Goal: Task Accomplishment & Management: Use online tool/utility

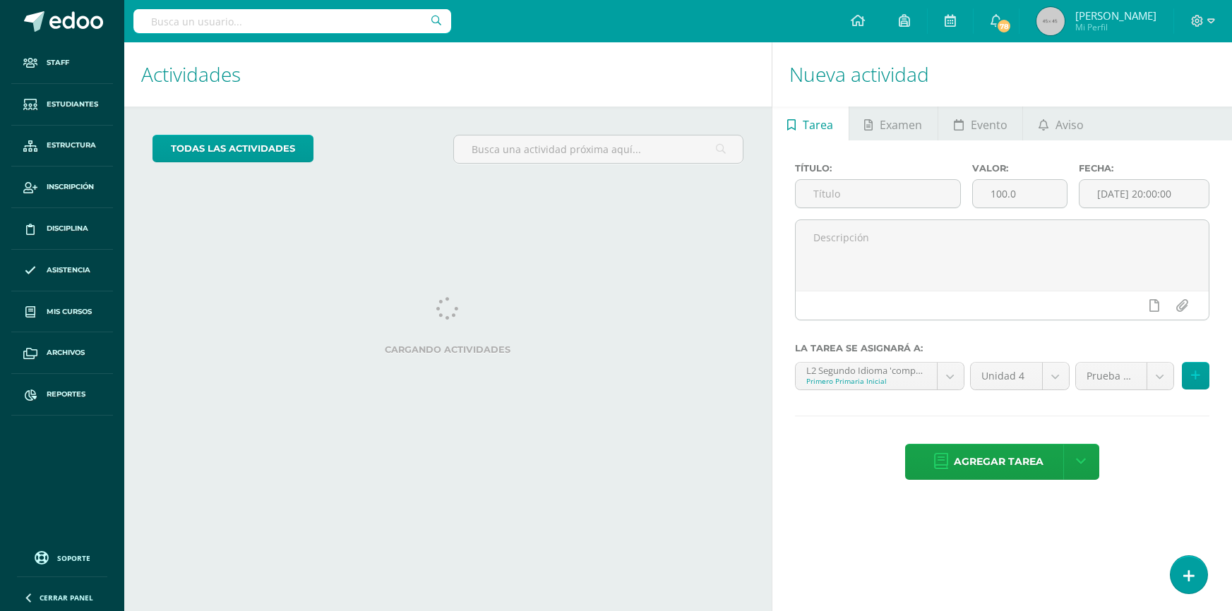
click at [348, 81] on h1 "Actividades" at bounding box center [448, 74] width 614 height 64
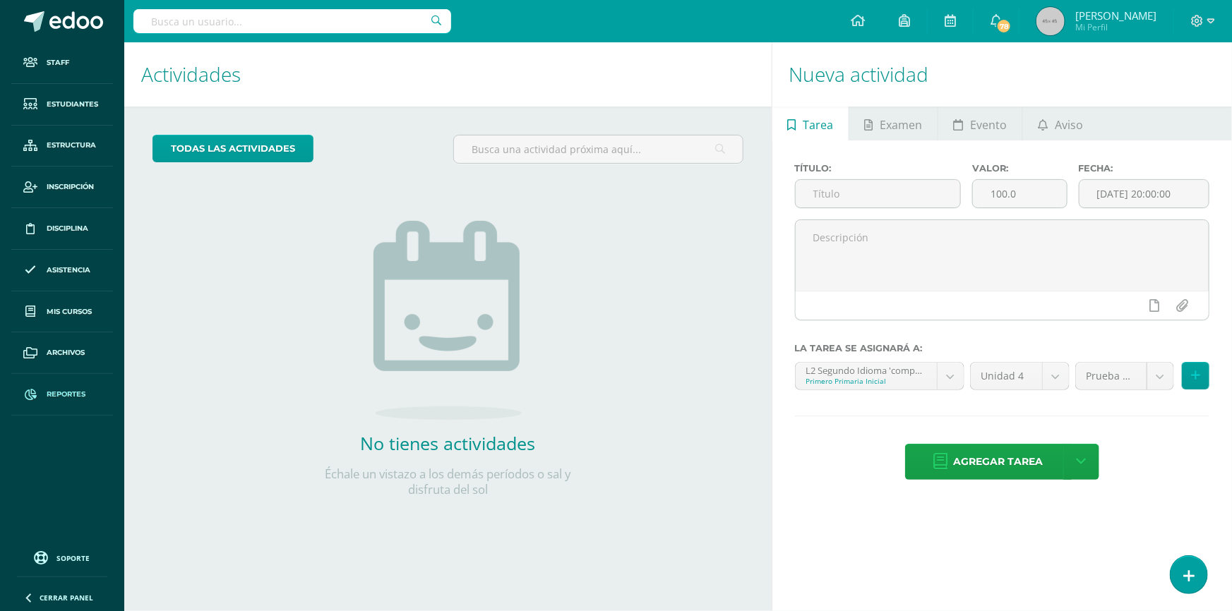
click at [73, 397] on span "Reportes" at bounding box center [66, 394] width 39 height 11
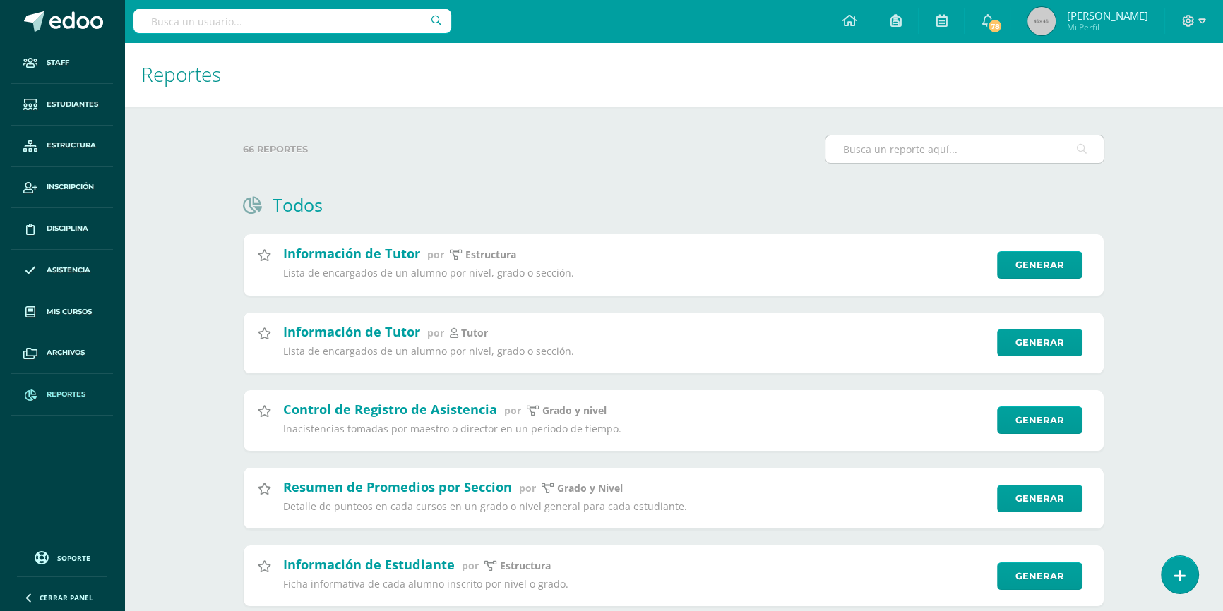
click at [938, 161] on input "text" at bounding box center [964, 150] width 278 height 28
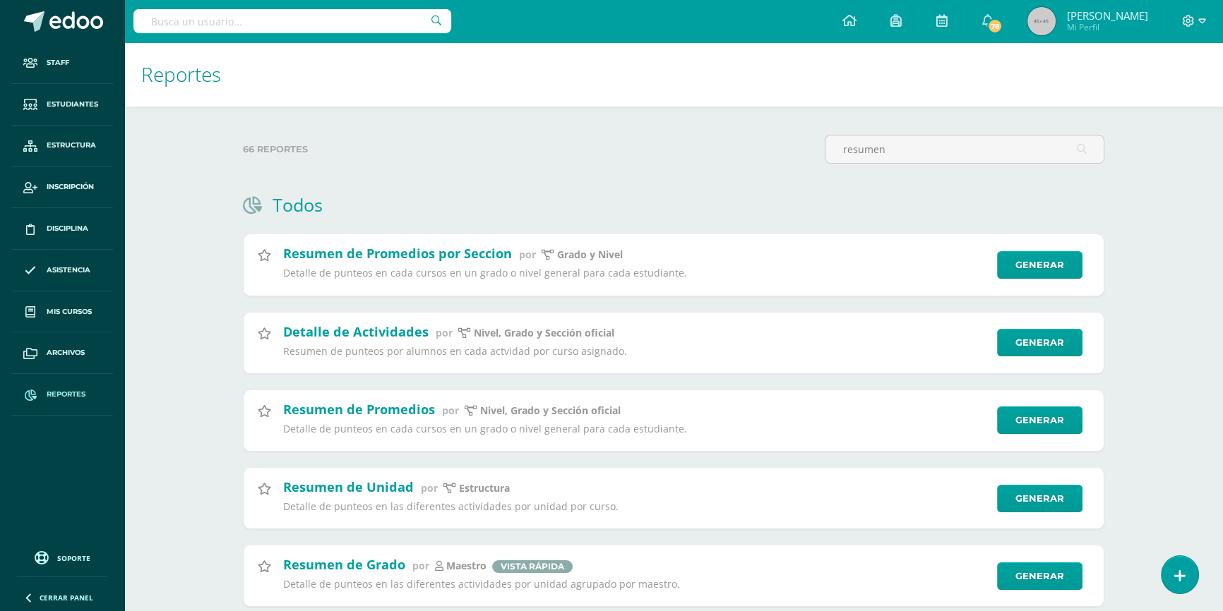
drag, startPoint x: 923, startPoint y: 150, endPoint x: 719, endPoint y: 159, distance: 203.5
click at [719, 159] on div "66 reportes resumen" at bounding box center [673, 155] width 873 height 40
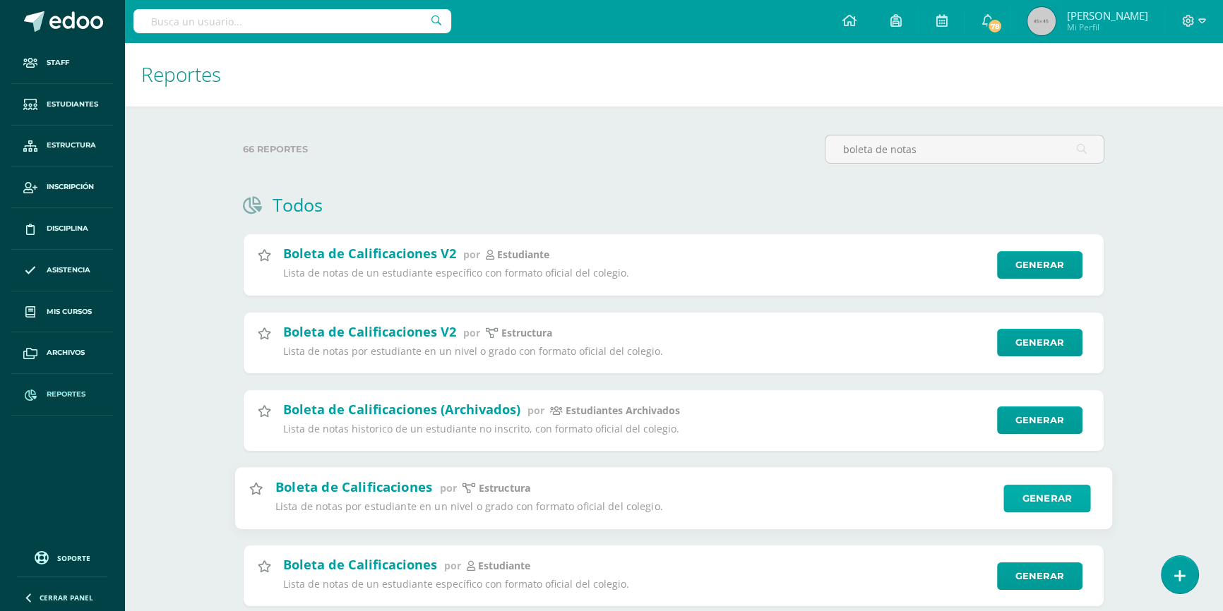
type input "boleta de notas"
click at [1051, 494] on link "Generar" at bounding box center [1046, 498] width 87 height 28
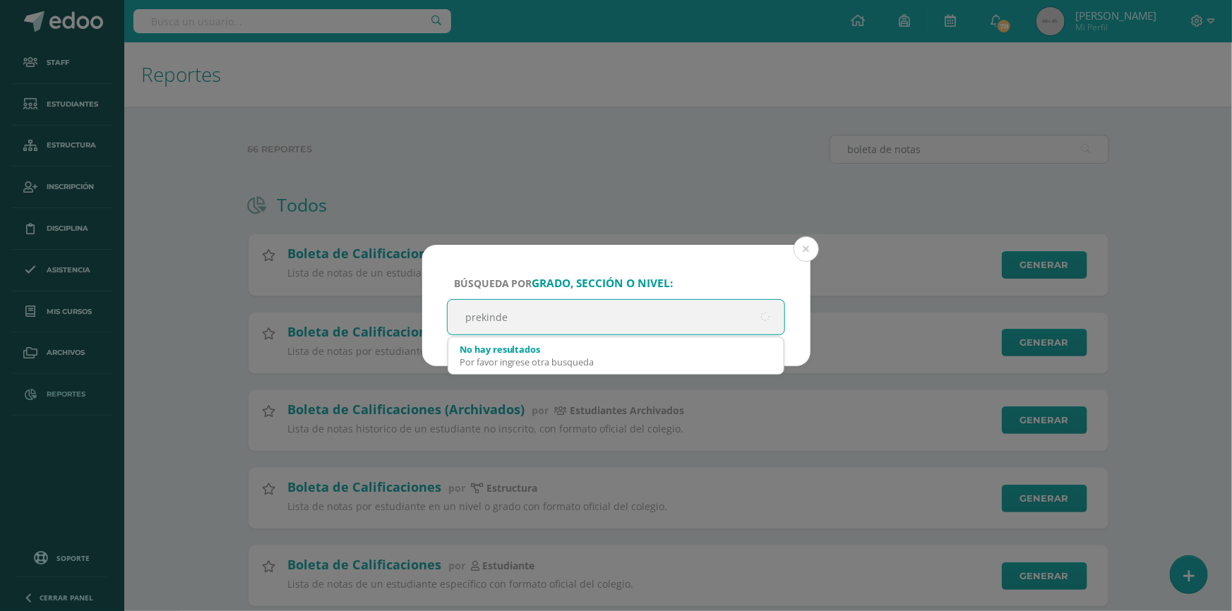
type input "prekinder"
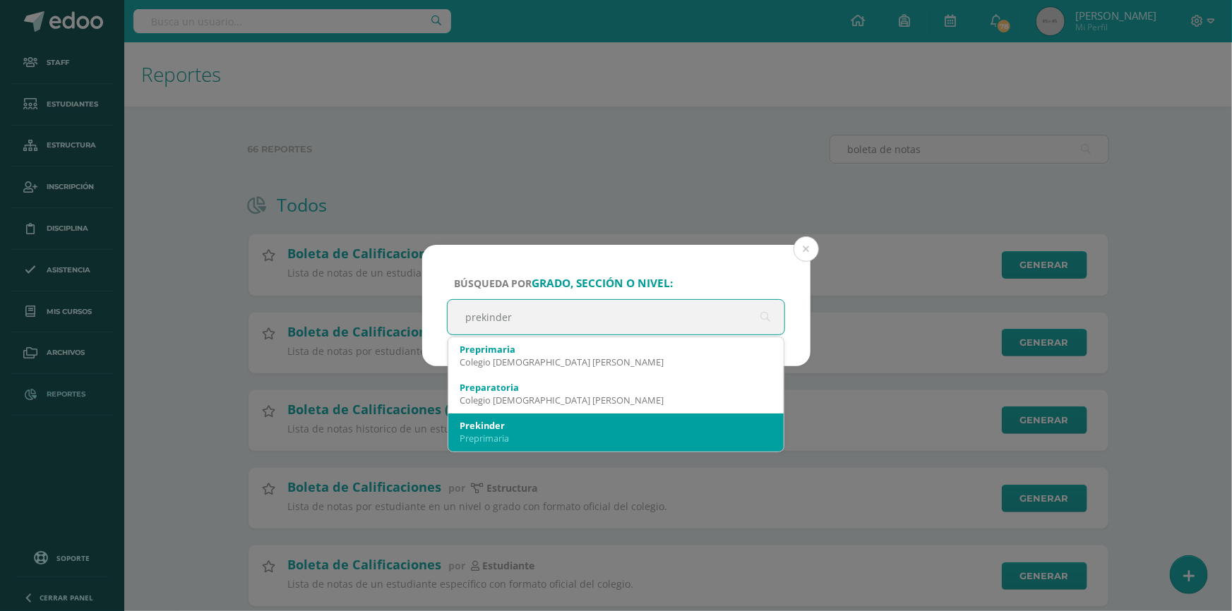
click at [555, 425] on div "Prekinder" at bounding box center [616, 425] width 313 height 13
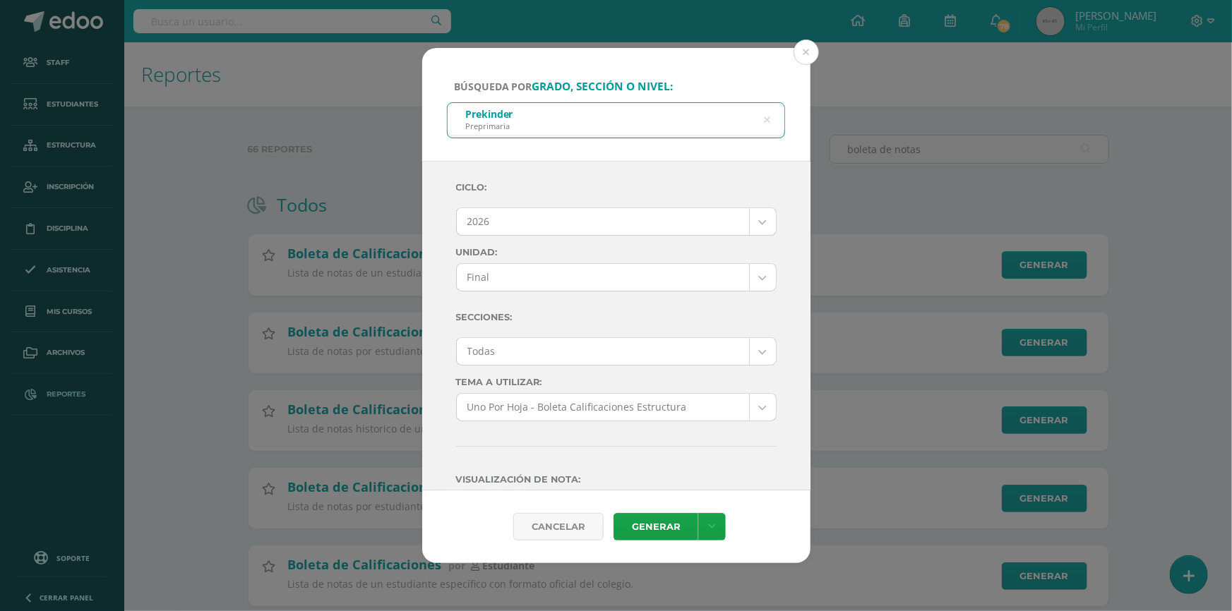
click at [585, 234] on body "Búsqueda por grado, sección o nivel: Prekinder Preprimaria prekinder Ciclo: 202…" at bounding box center [616, 326] width 1232 height 652
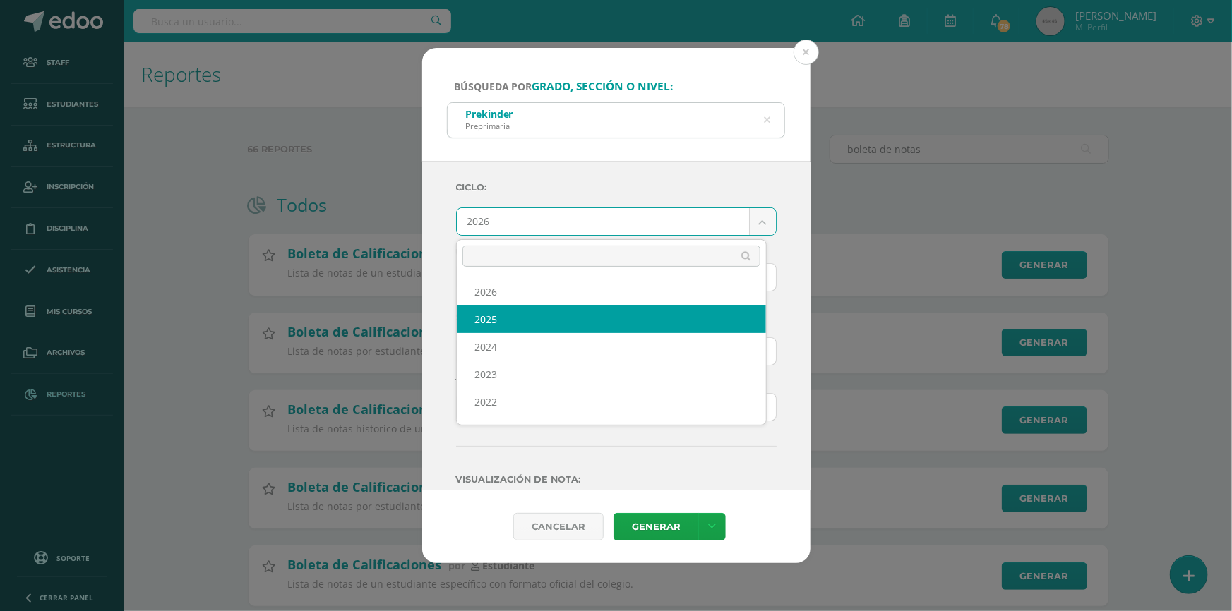
select select "7"
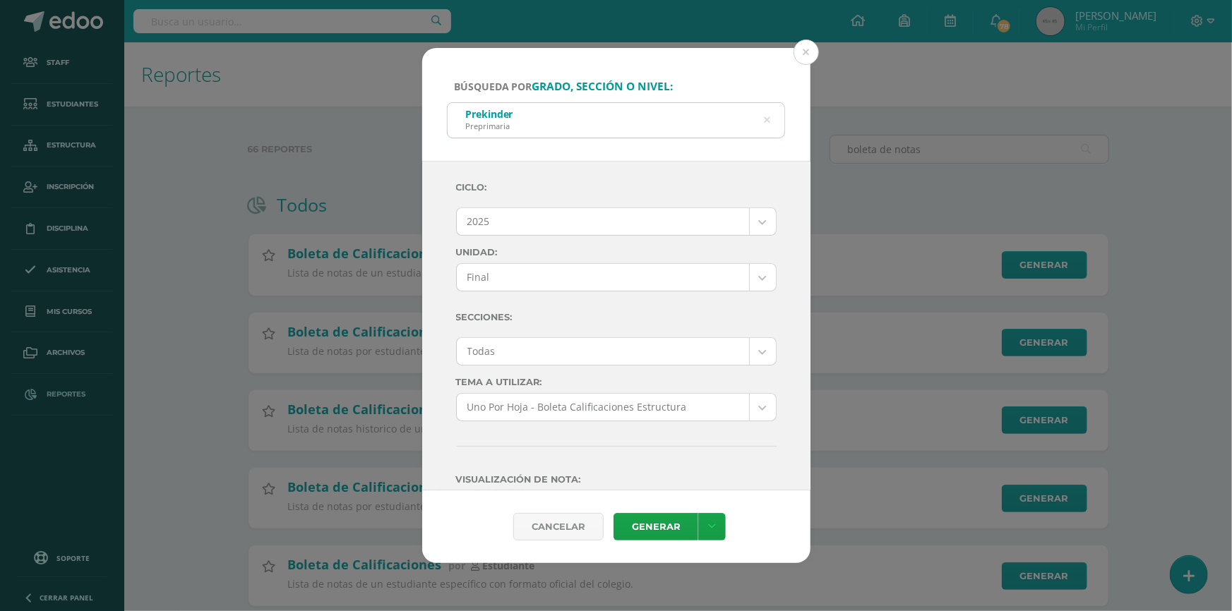
click at [549, 276] on body "Búsqueda por grado, sección o nivel: Prekinder Preprimaria prekinder Ciclo: 202…" at bounding box center [616, 326] width 1232 height 652
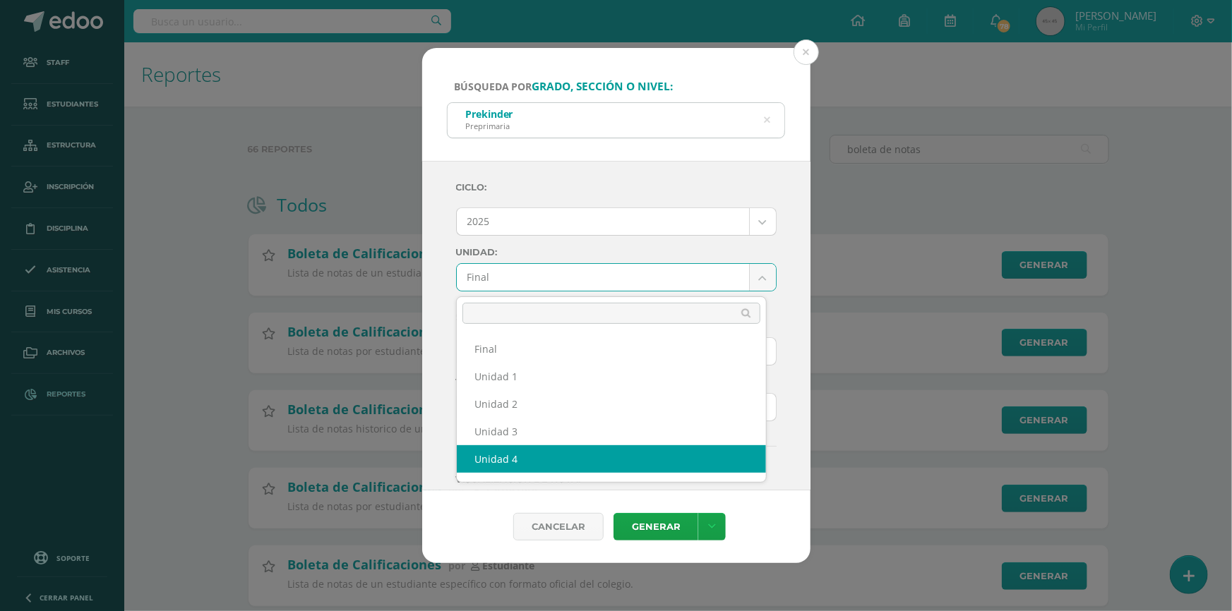
select select "Unidad 4"
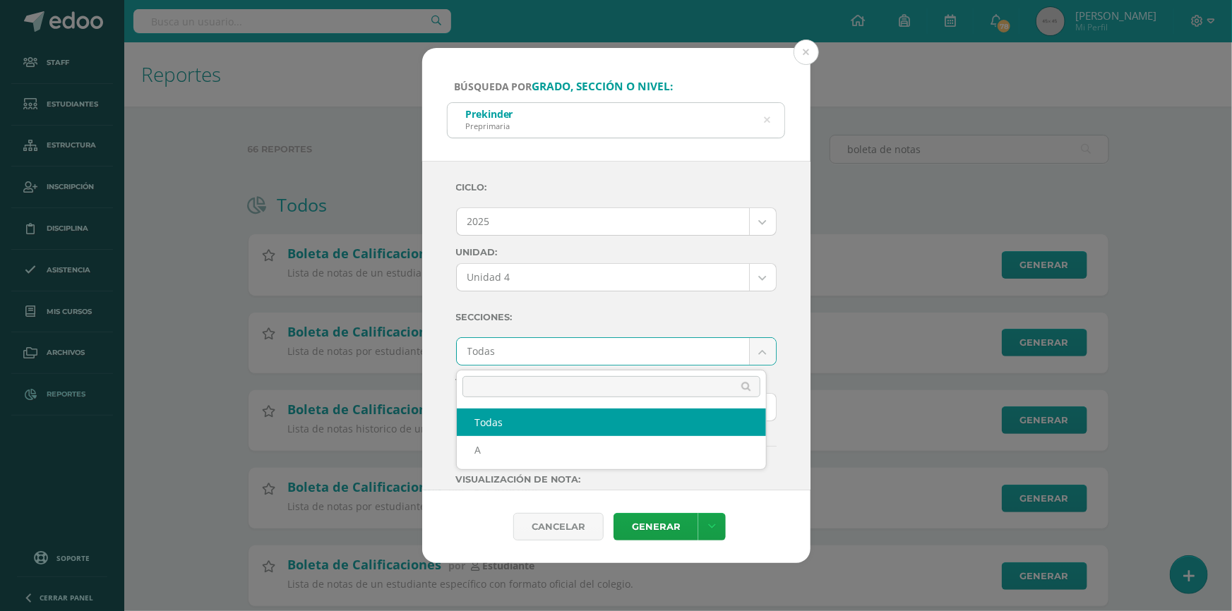
click at [513, 364] on body "Búsqueda por grado, sección o nivel: Prekinder Preprimaria prekinder Ciclo: 202…" at bounding box center [616, 326] width 1232 height 652
click at [518, 352] on body "Búsqueda por grado, sección o nivel: Prekinder Preprimaria prekinder Ciclo: 202…" at bounding box center [616, 326] width 1232 height 652
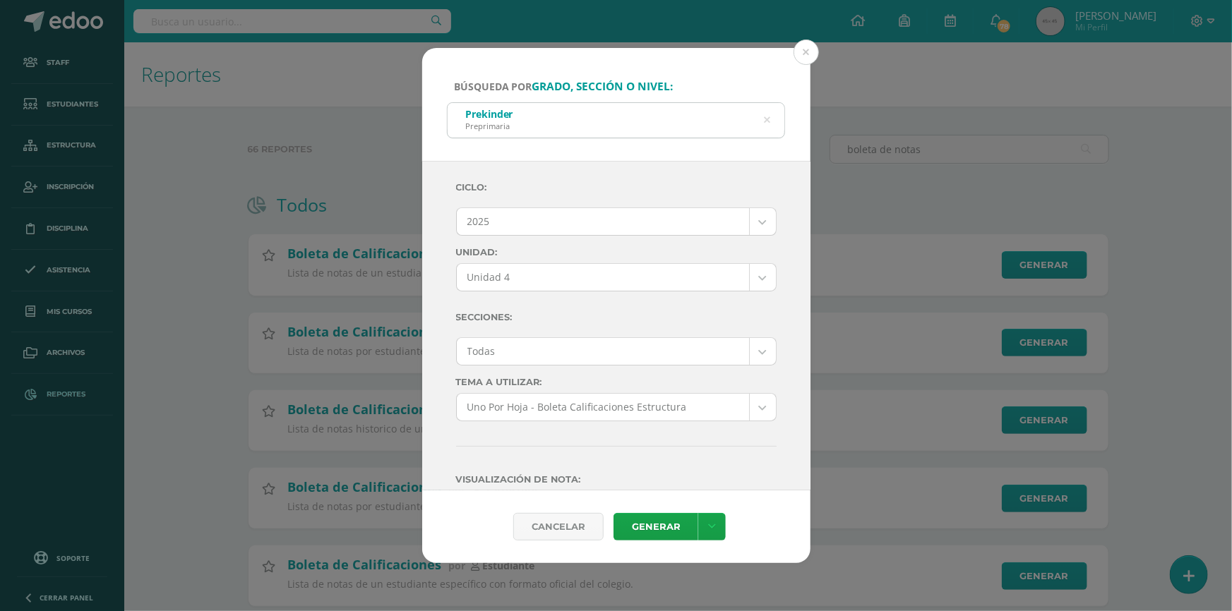
click at [518, 349] on body "Búsqueda por grado, sección o nivel: Prekinder Preprimaria prekinder Ciclo: 202…" at bounding box center [616, 326] width 1232 height 652
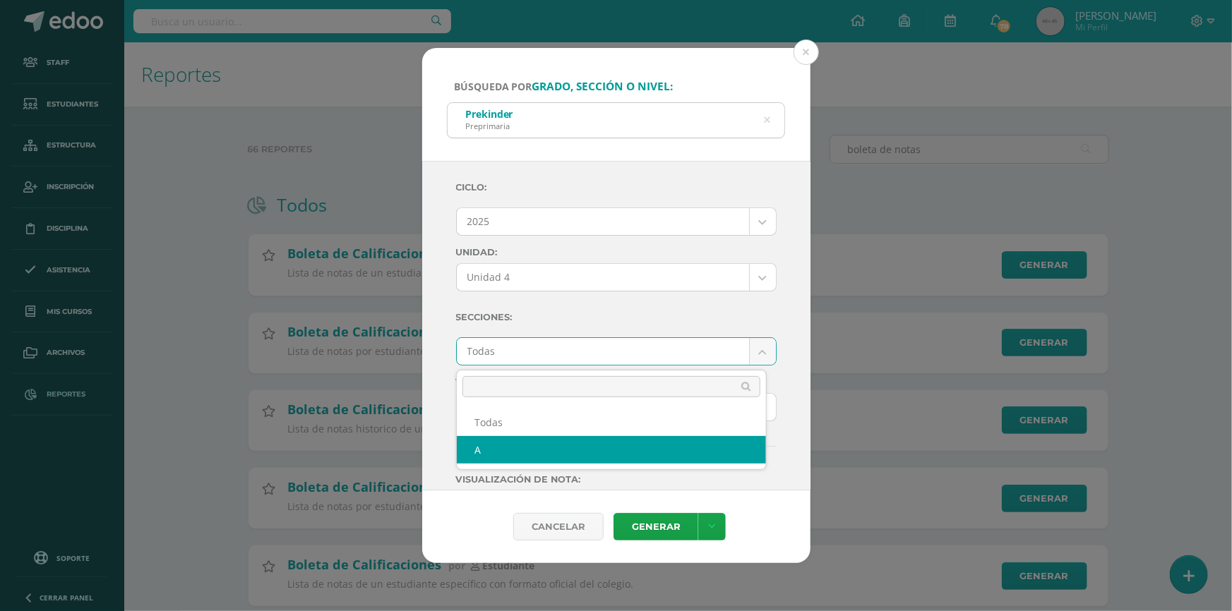
select select "A"
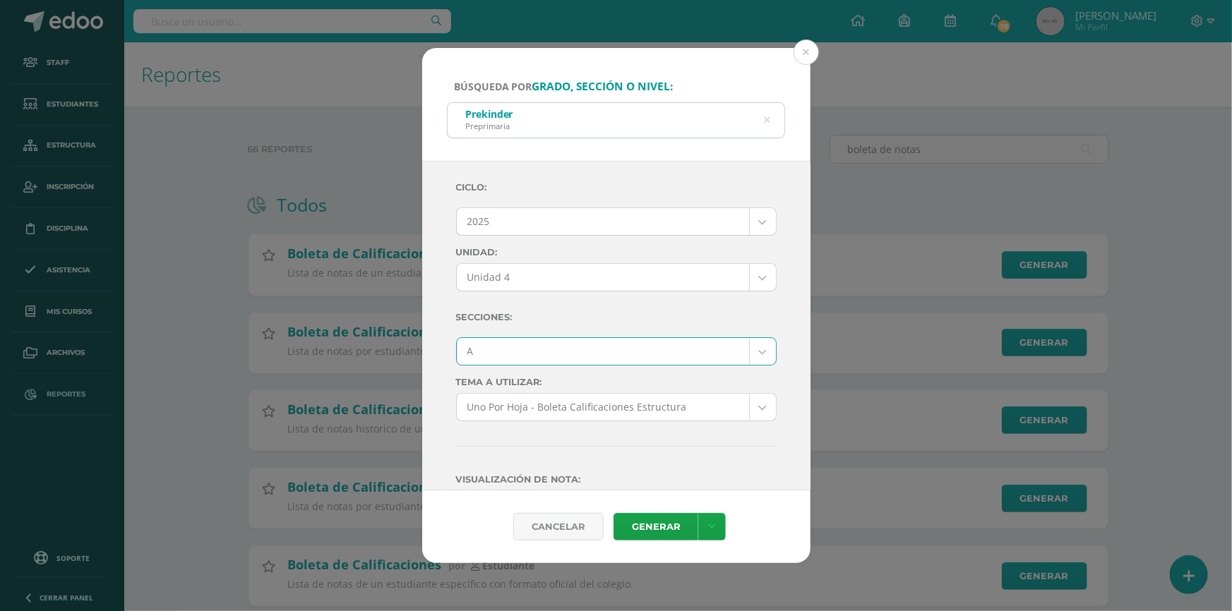
scroll to position [128, 0]
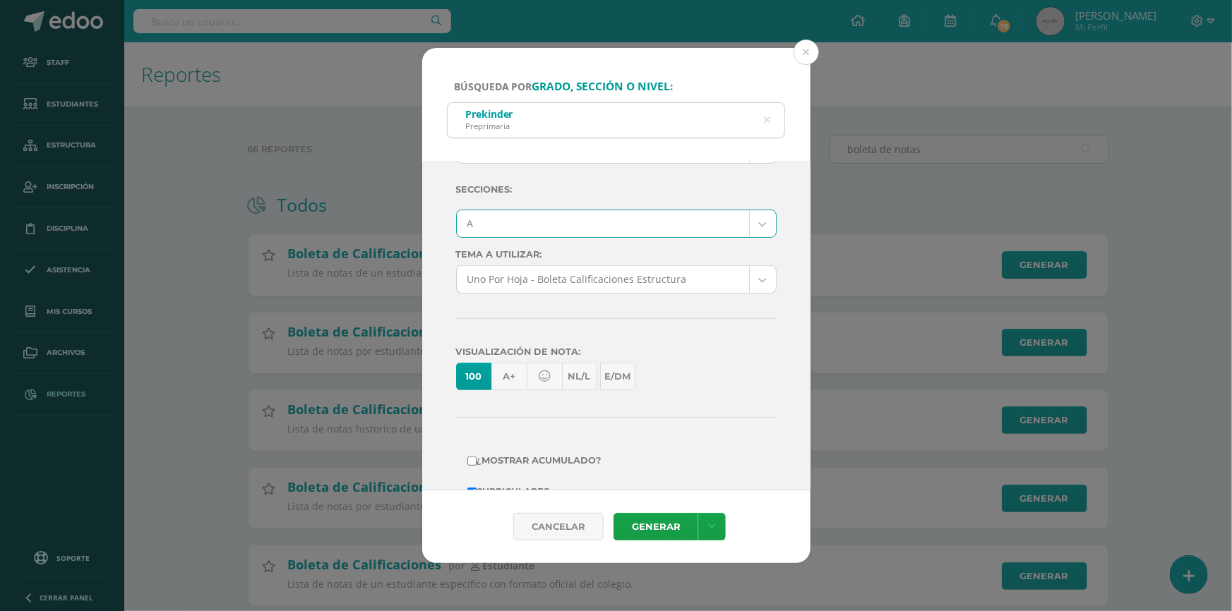
click at [549, 282] on body "Búsqueda por grado, sección o nivel: Prekinder Preprimaria prekinder Ciclo: 202…" at bounding box center [616, 326] width 1232 height 652
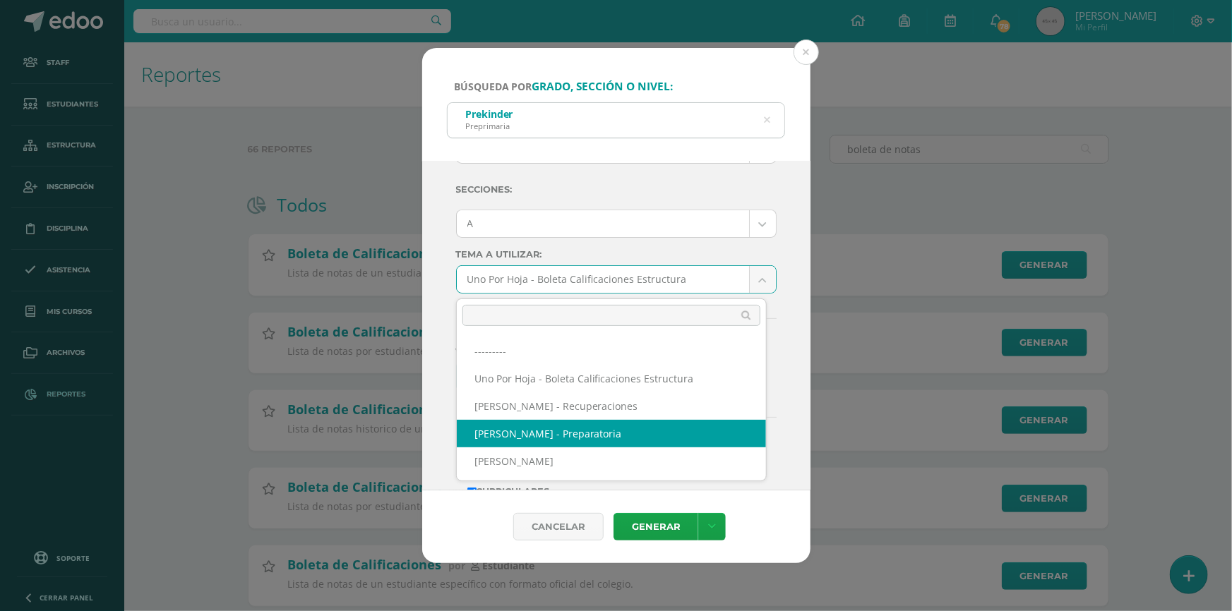
select select "56"
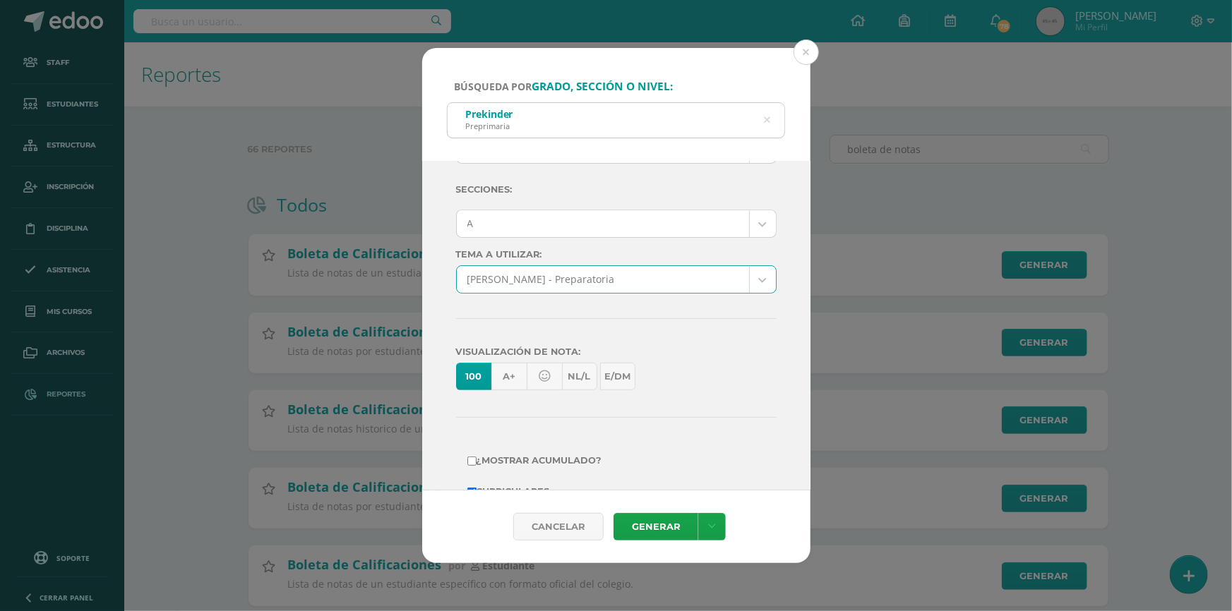
scroll to position [263, 0]
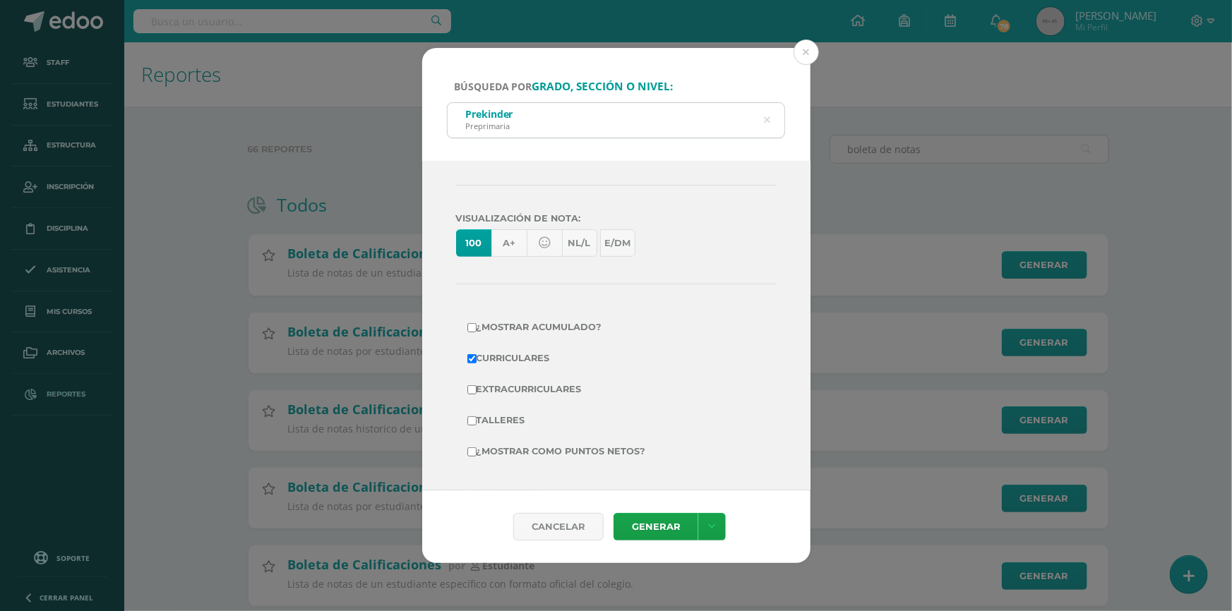
click at [517, 389] on label "Extracurriculares" at bounding box center [616, 390] width 298 height 20
click at [477, 389] on input "Extracurriculares" at bounding box center [471, 389] width 9 height 9
checkbox input "true"
click at [538, 450] on label "¿Mostrar como puntos netos?" at bounding box center [616, 452] width 298 height 20
click at [477, 450] on input "¿Mostrar como puntos netos?" at bounding box center [471, 452] width 9 height 9
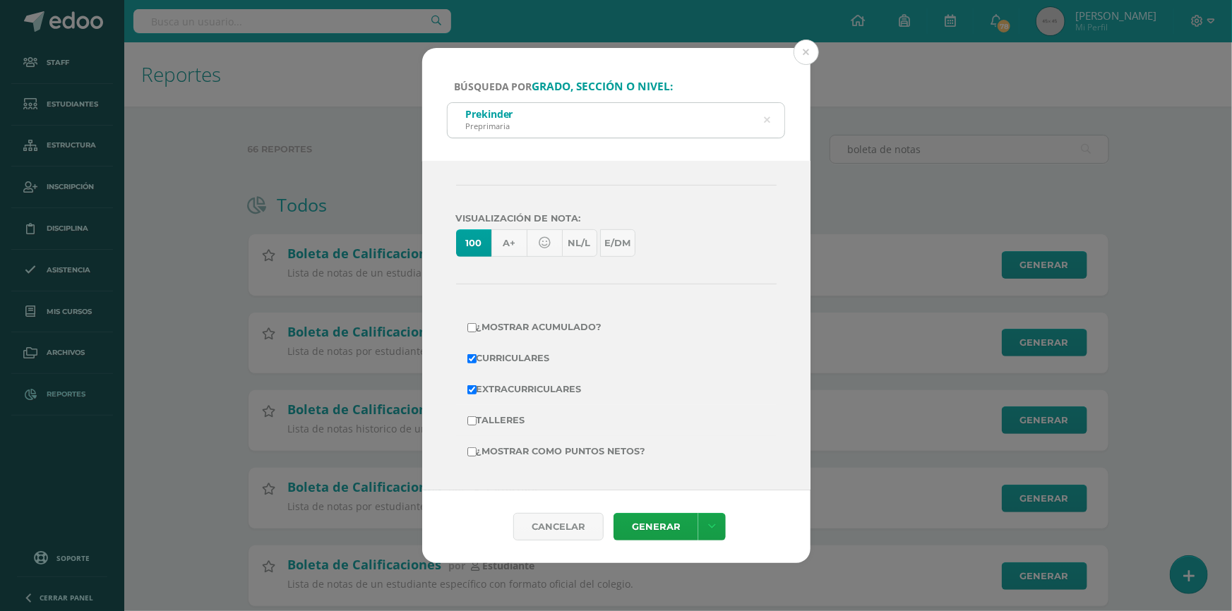
checkbox input "true"
click at [650, 531] on link "Generar" at bounding box center [656, 527] width 85 height 28
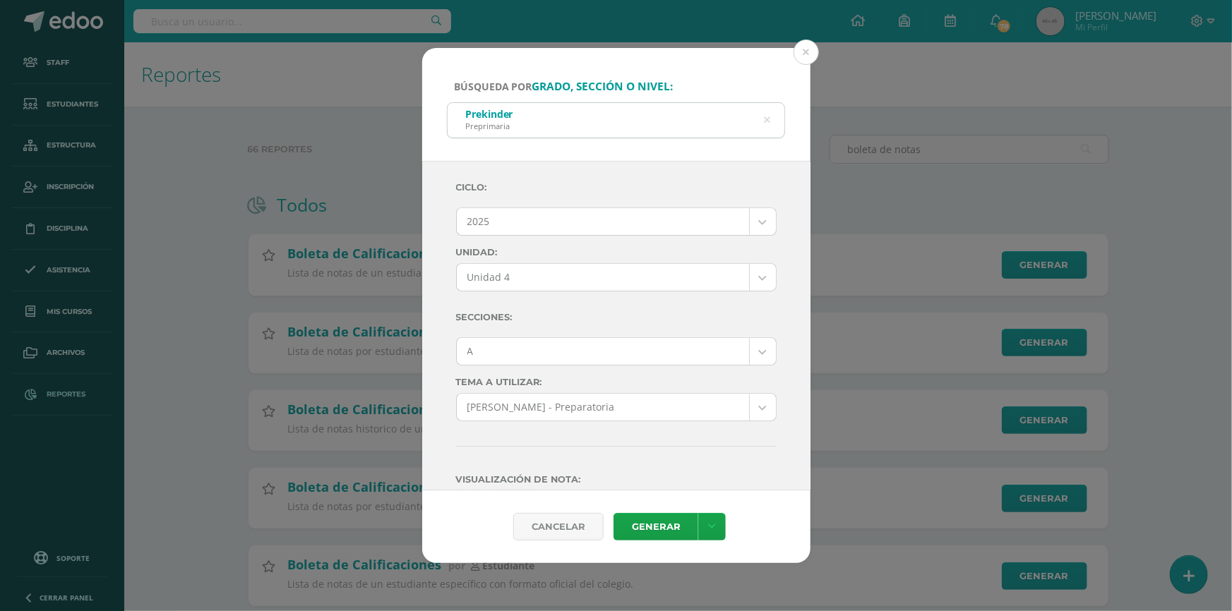
click at [763, 119] on div "Prekinder Preprimaria" at bounding box center [616, 119] width 337 height 32
click at [767, 119] on icon at bounding box center [767, 120] width 6 height 36
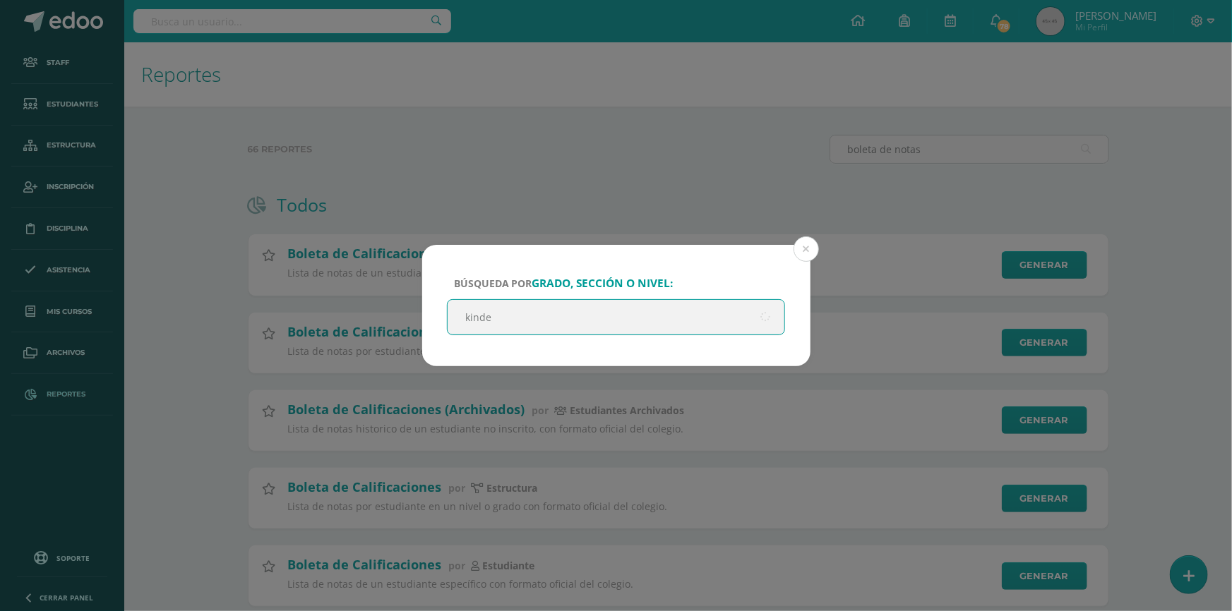
type input "kinder"
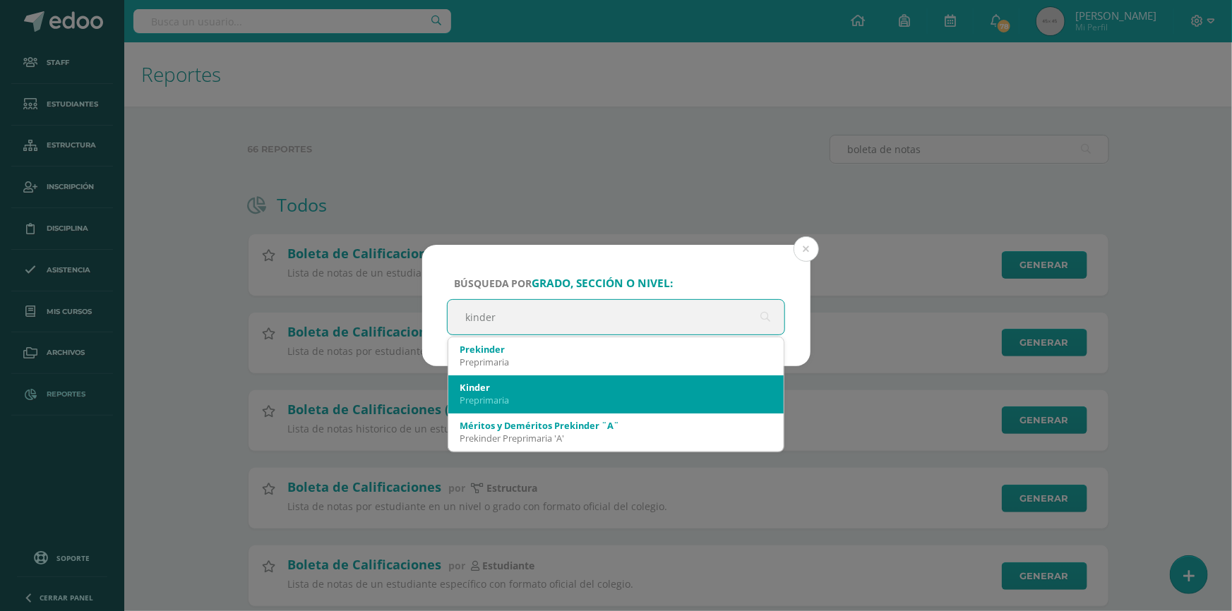
click at [576, 395] on div "Preprimaria" at bounding box center [616, 400] width 313 height 13
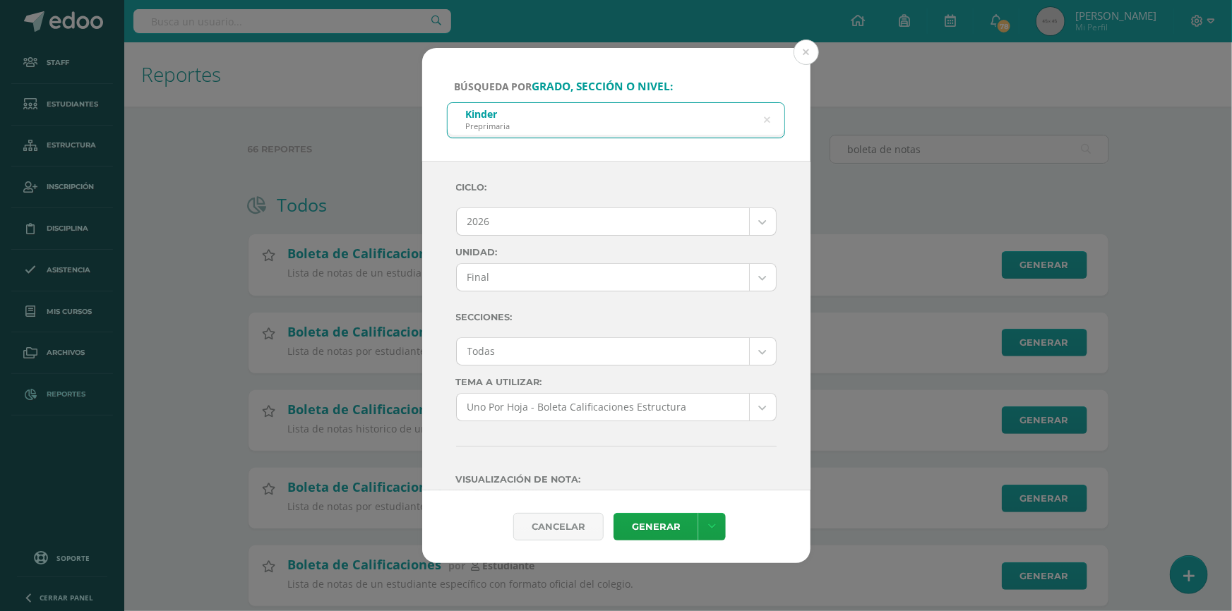
click at [577, 213] on body "Búsqueda por grado, sección o nivel: Kinder Preprimaria kinder Ciclo: 2026 2026…" at bounding box center [616, 326] width 1232 height 652
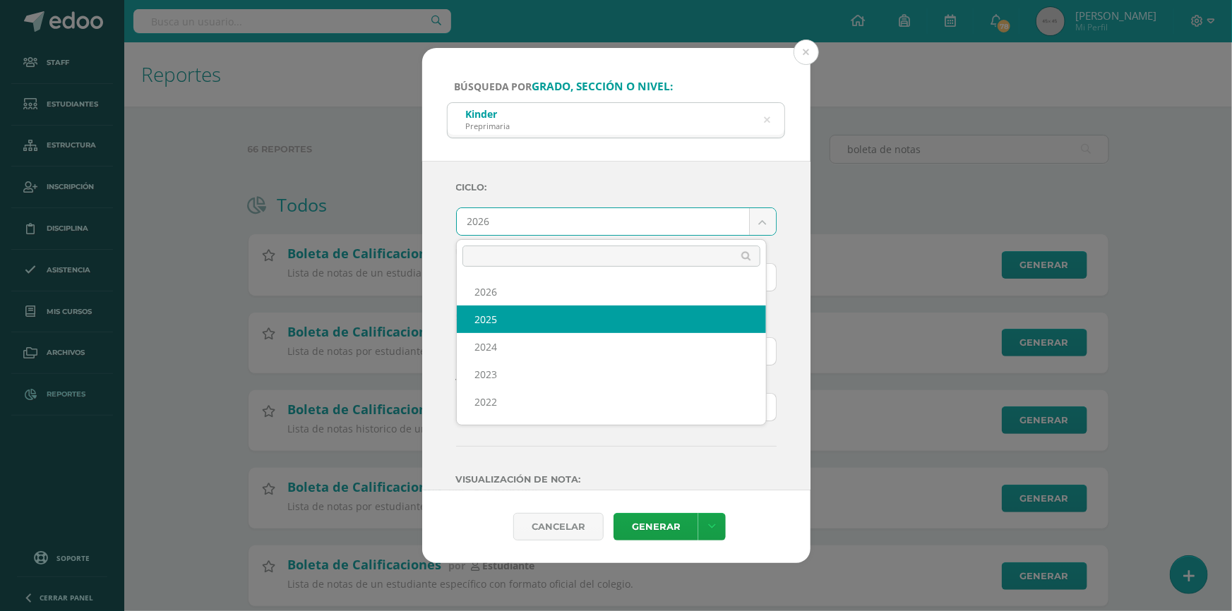
select select "7"
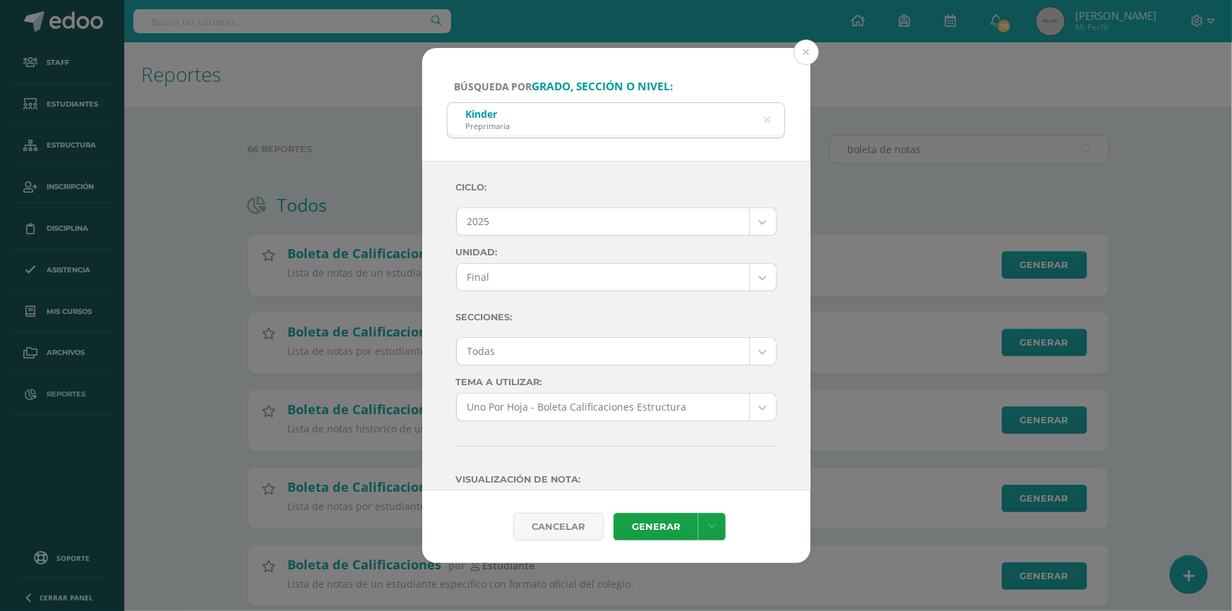
click at [520, 281] on body "Búsqueda por grado, sección o nivel: Kinder Preprimaria kinder Ciclo: 2025 2026…" at bounding box center [616, 326] width 1232 height 652
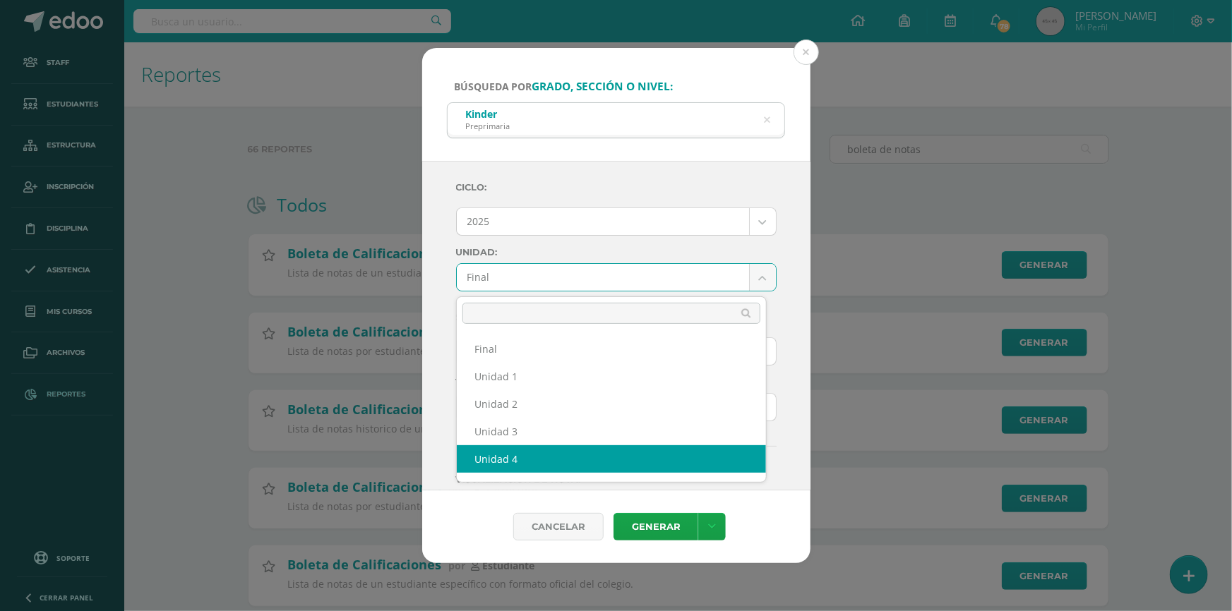
select select "Unidad 4"
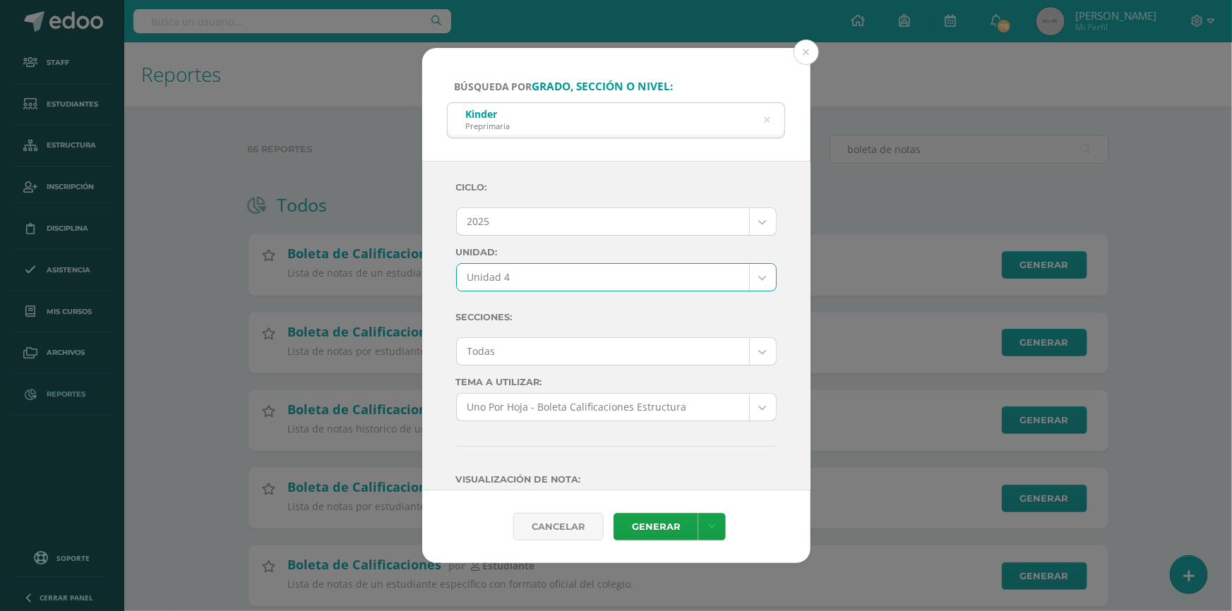
click at [510, 341] on body "Búsqueda por grado, sección o nivel: Kinder Preprimaria kinder Ciclo: 2025 2026…" at bounding box center [616, 326] width 1232 height 652
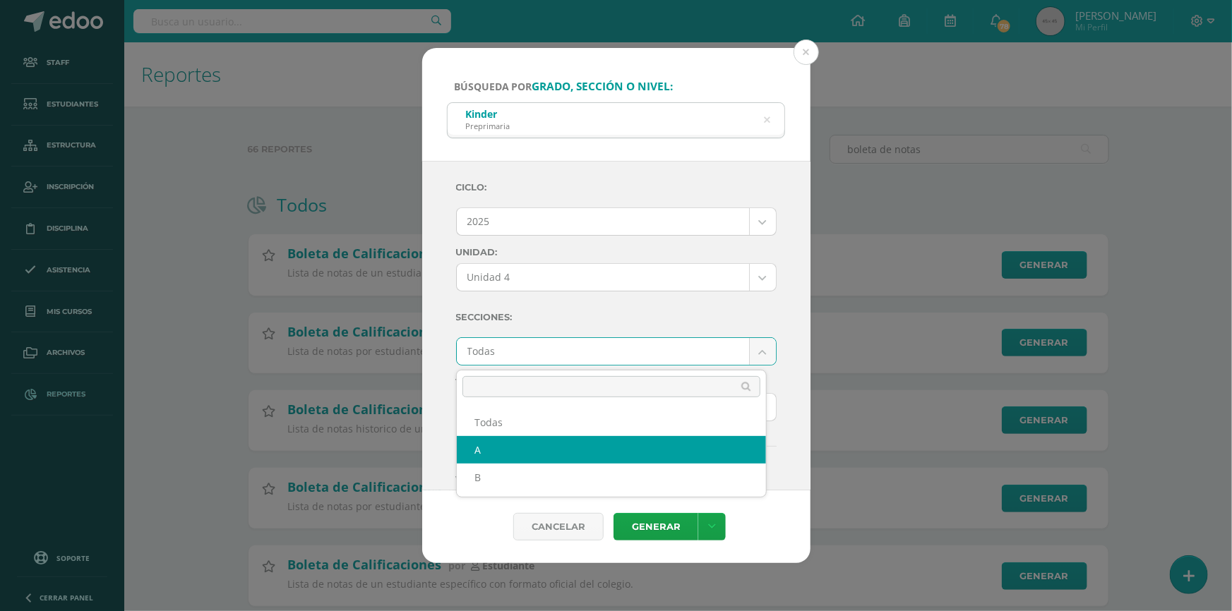
select select "A"
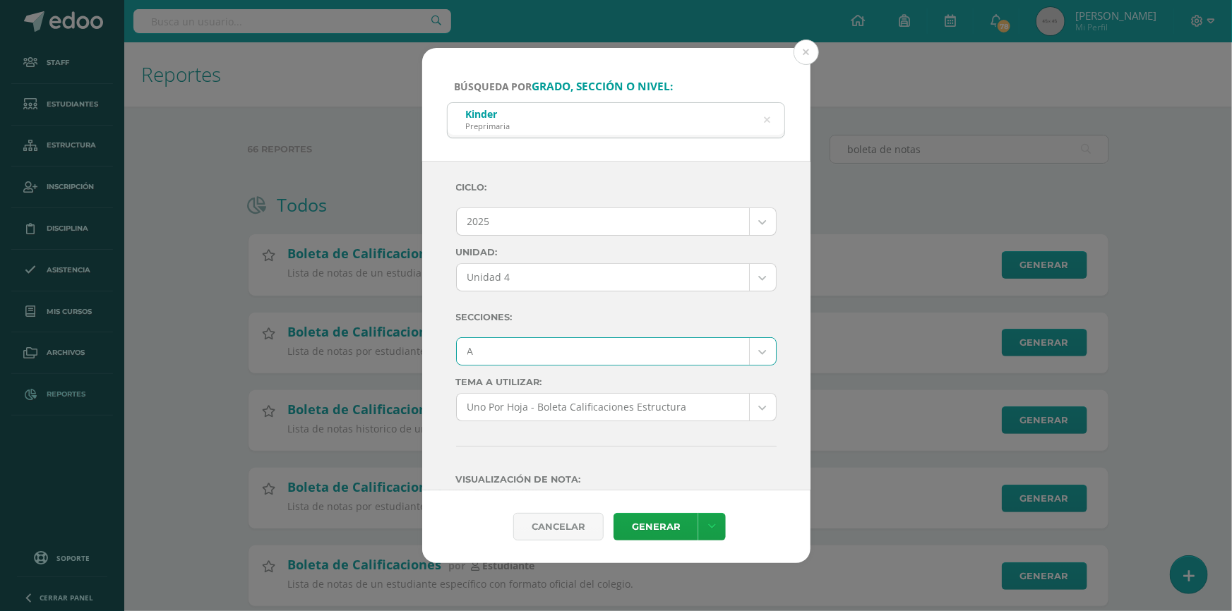
scroll to position [128, 0]
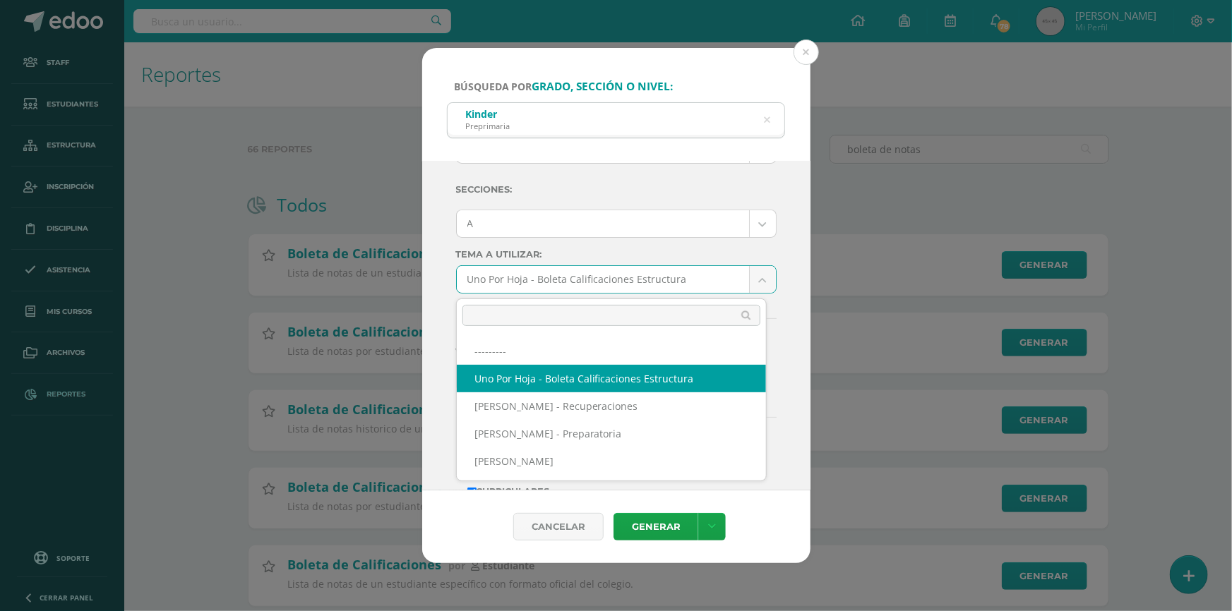
click at [558, 278] on body "Búsqueda por grado, sección o nivel: Kinder Preprimaria kinder Ciclo: 2025 2026…" at bounding box center [616, 326] width 1232 height 652
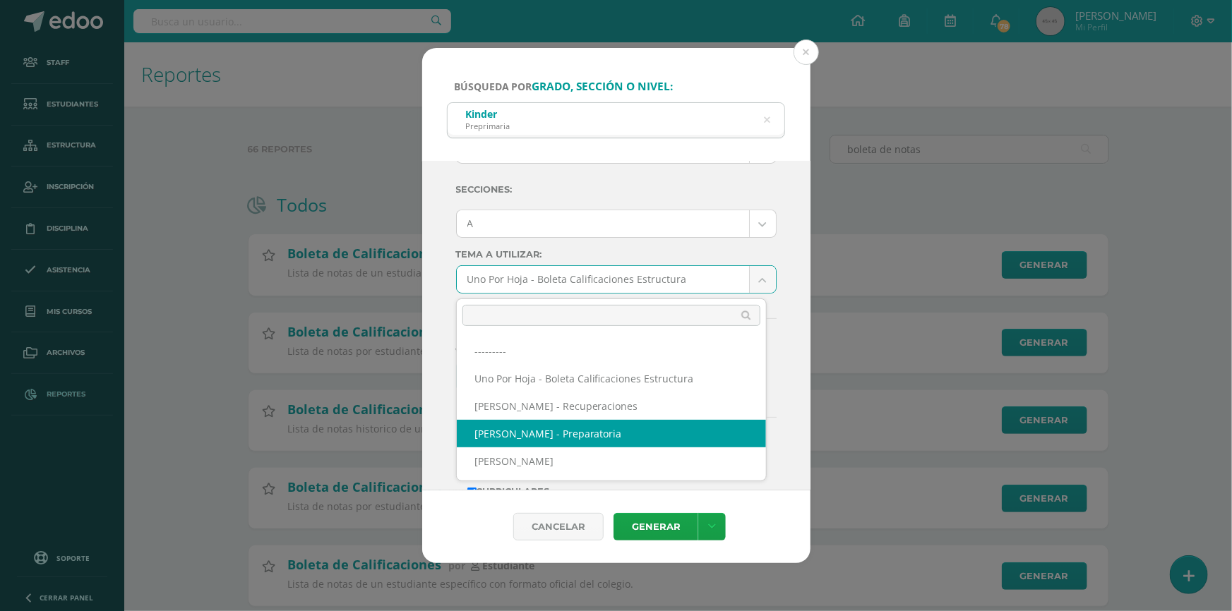
select select "56"
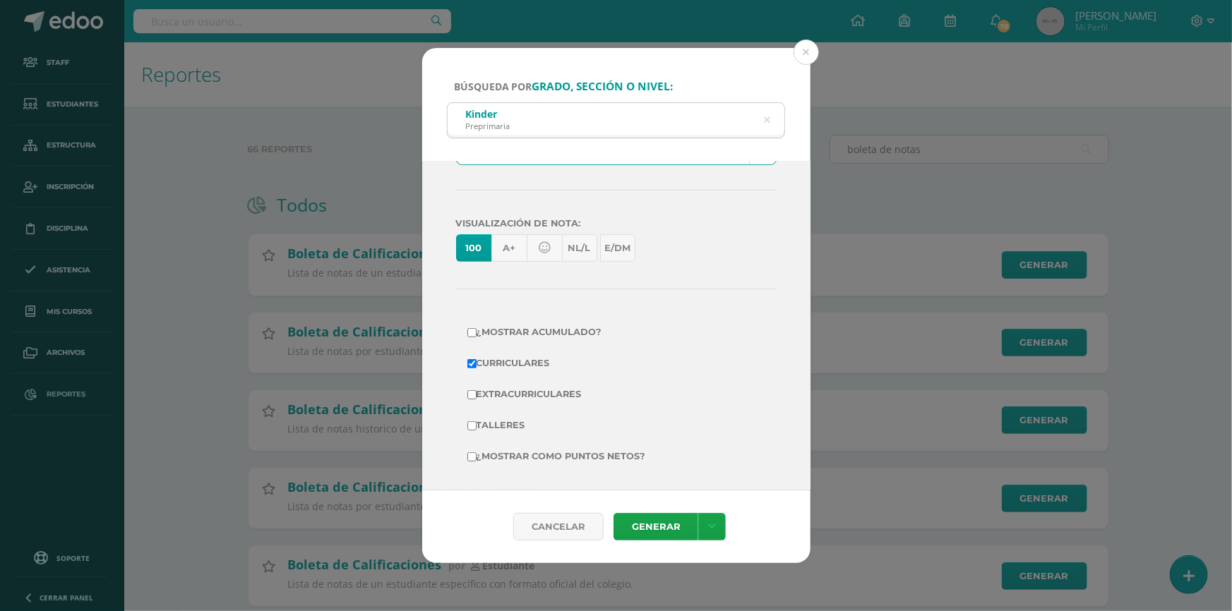
scroll to position [263, 0]
click at [534, 448] on label "¿Mostrar como puntos netos?" at bounding box center [616, 452] width 298 height 20
click at [477, 448] on input "¿Mostrar como puntos netos?" at bounding box center [471, 452] width 9 height 9
checkbox input "true"
click at [668, 520] on link "Generar" at bounding box center [656, 527] width 85 height 28
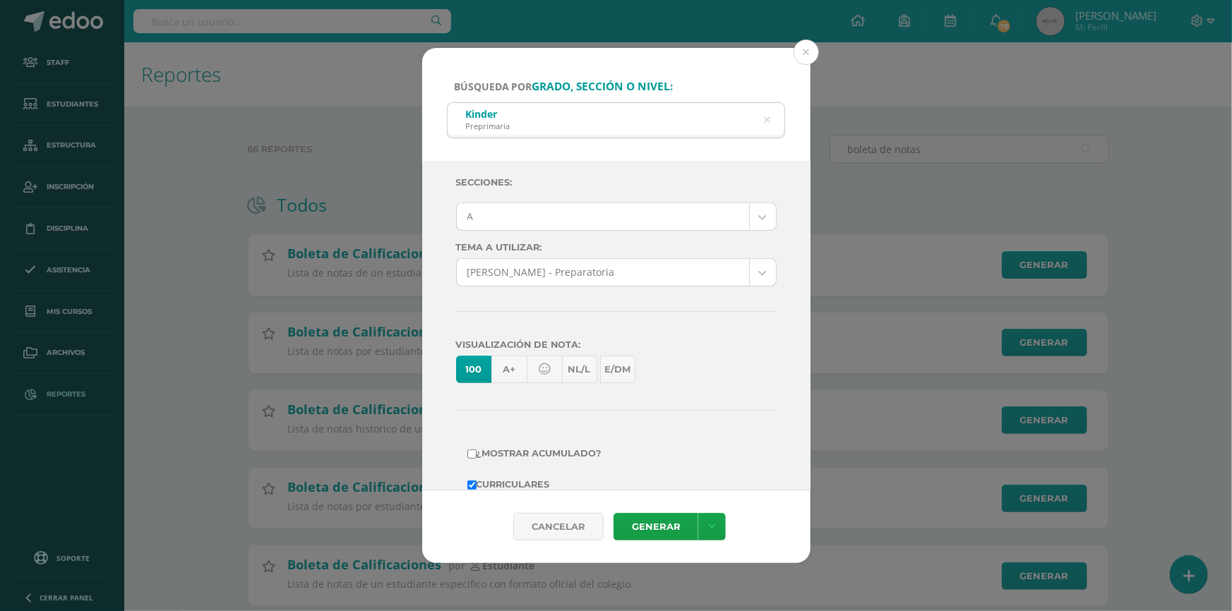
scroll to position [7, 0]
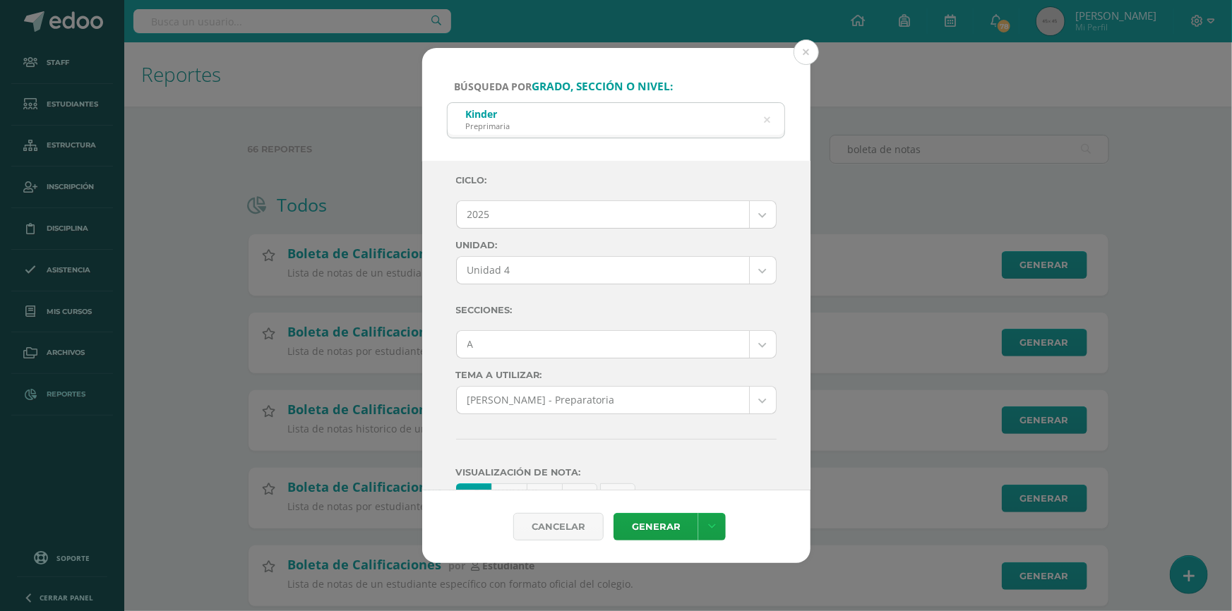
click at [532, 338] on body "Búsqueda por grado, sección o nivel: Kinder Preprimaria kinder Ciclo: 2025 2026…" at bounding box center [616, 326] width 1232 height 652
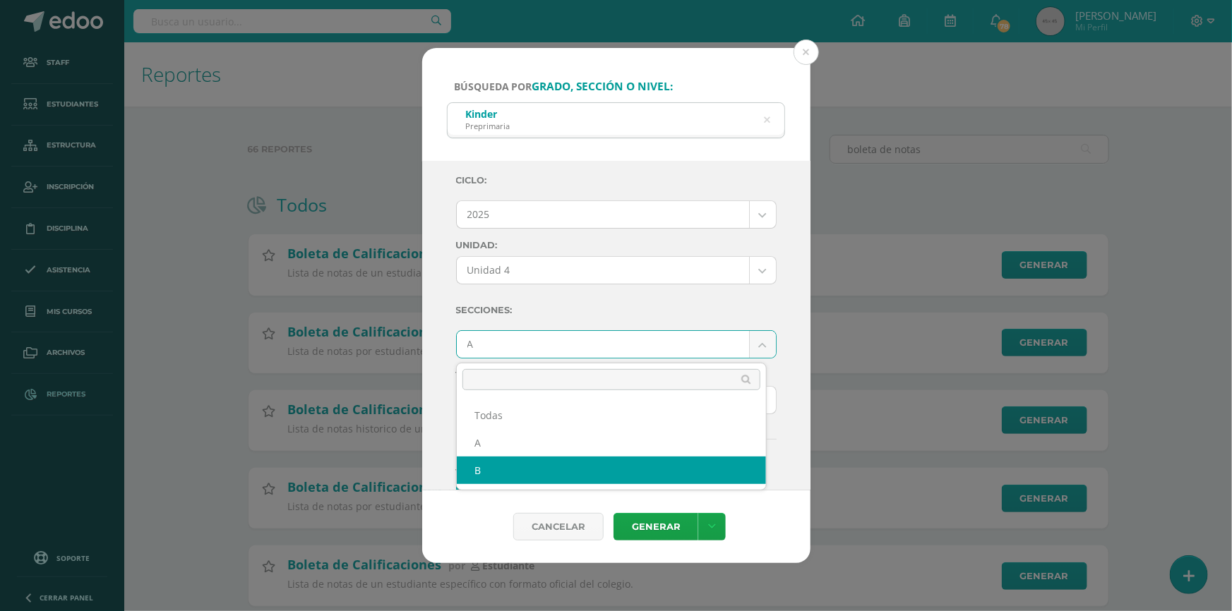
select select "B"
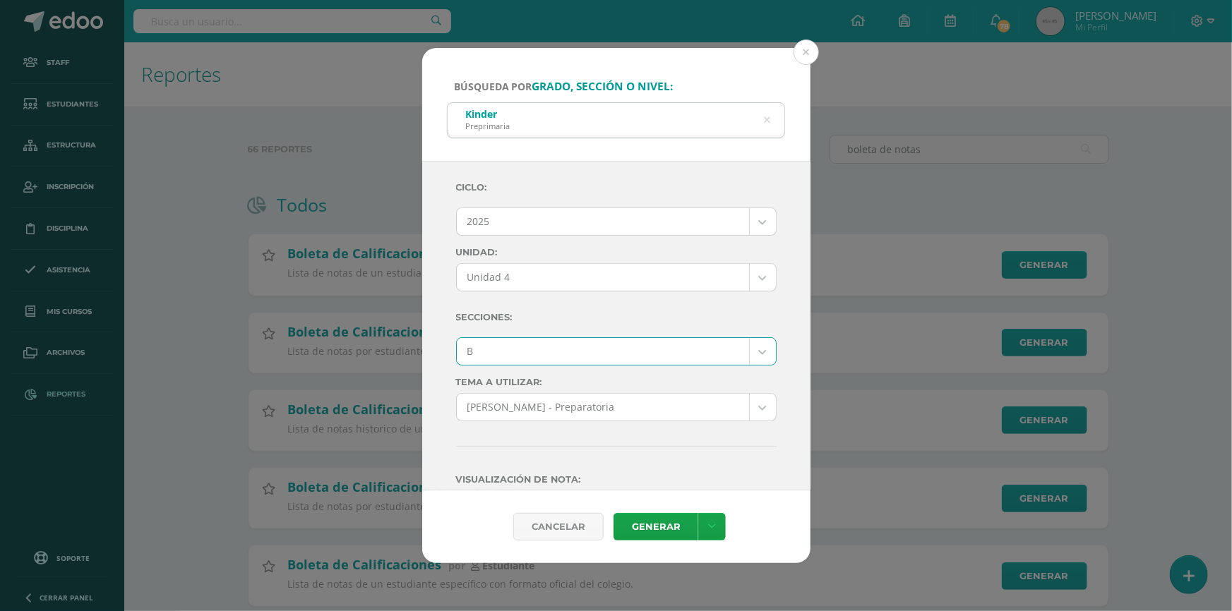
scroll to position [263, 0]
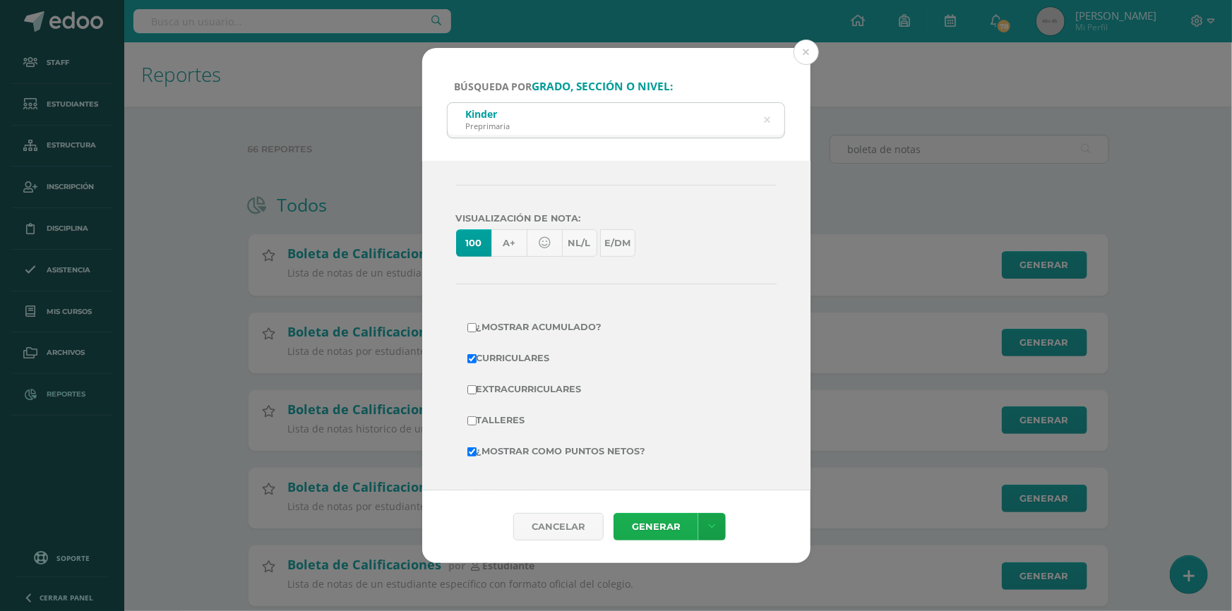
click at [664, 524] on link "Generar" at bounding box center [656, 527] width 85 height 28
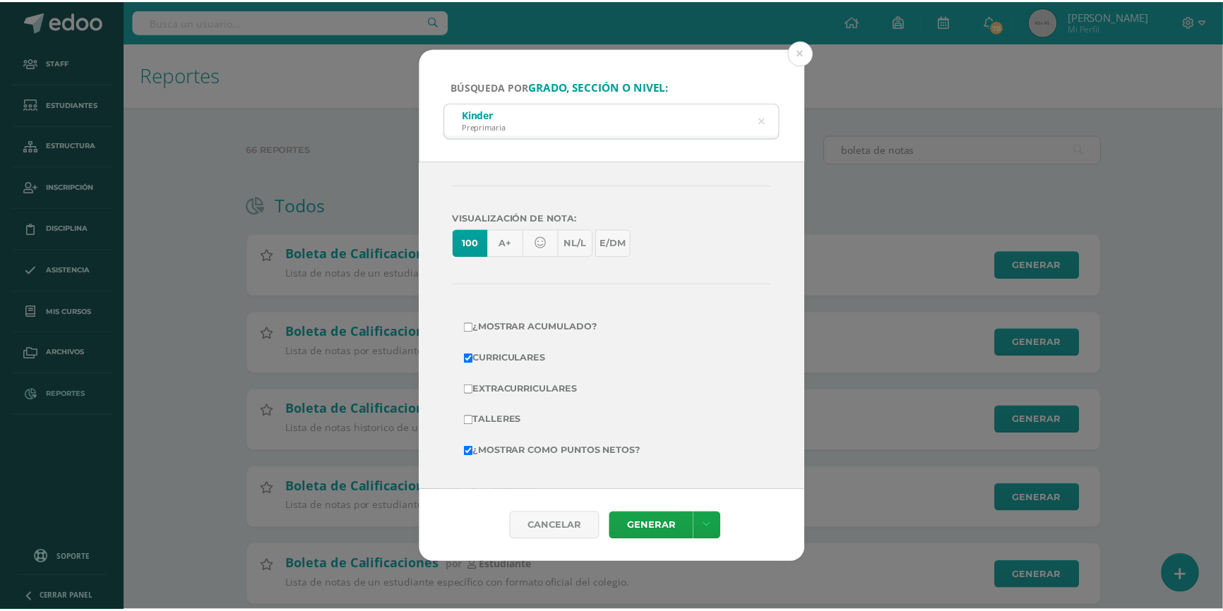
scroll to position [0, 0]
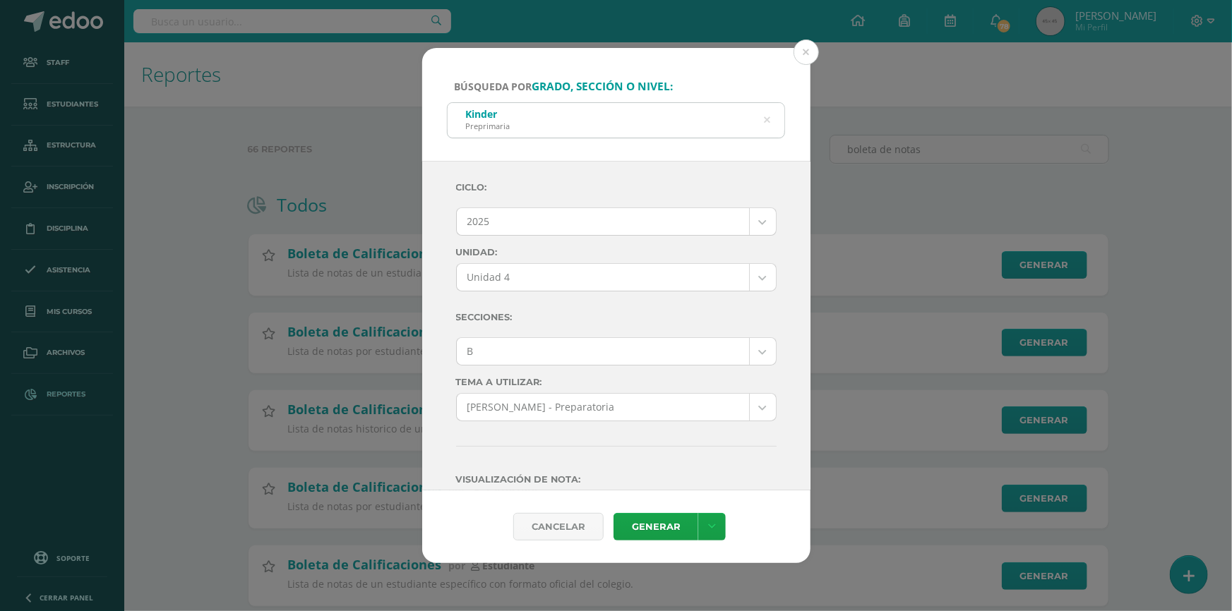
click at [765, 118] on icon at bounding box center [767, 120] width 6 height 36
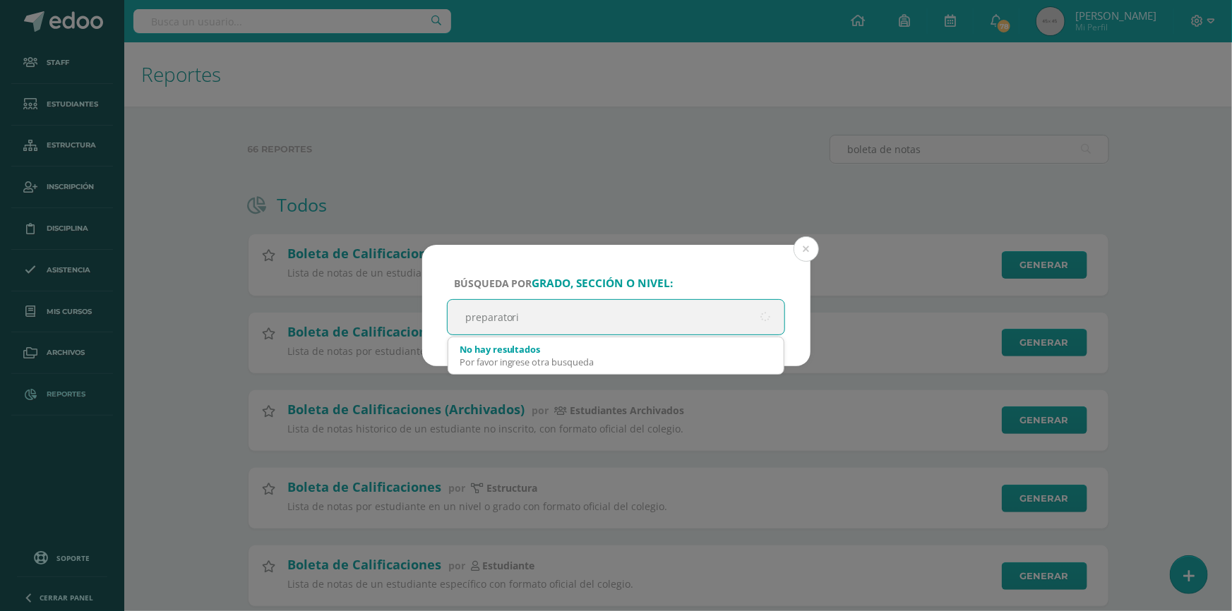
type input "preparatoria"
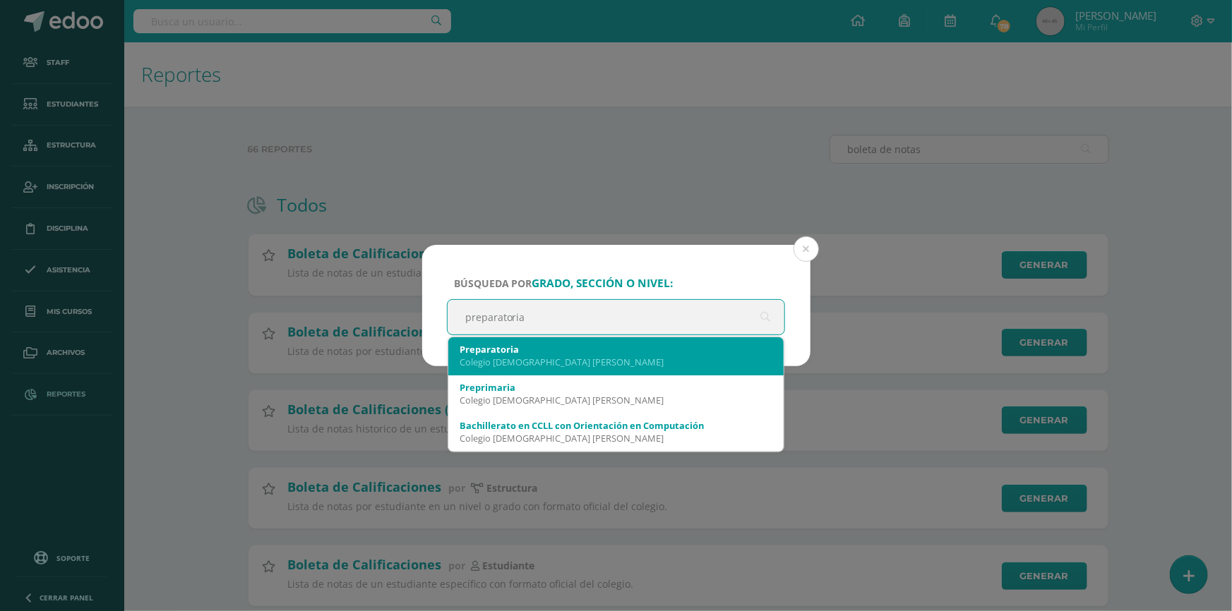
click at [534, 352] on div "Preparatoria" at bounding box center [616, 349] width 313 height 13
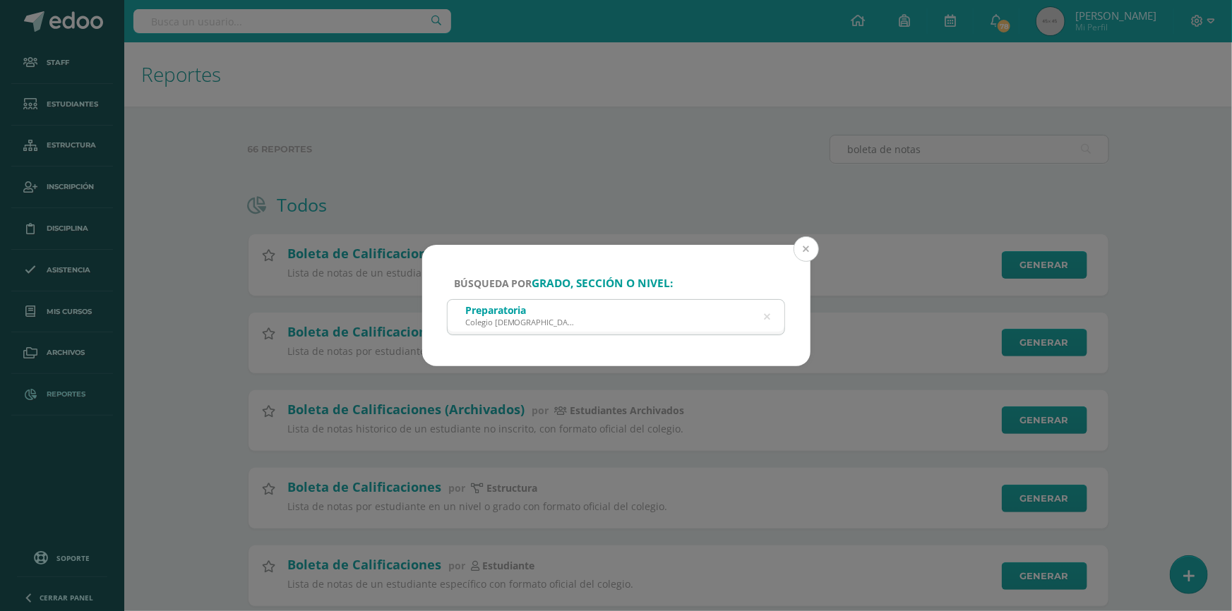
click at [804, 252] on button at bounding box center [806, 249] width 25 height 25
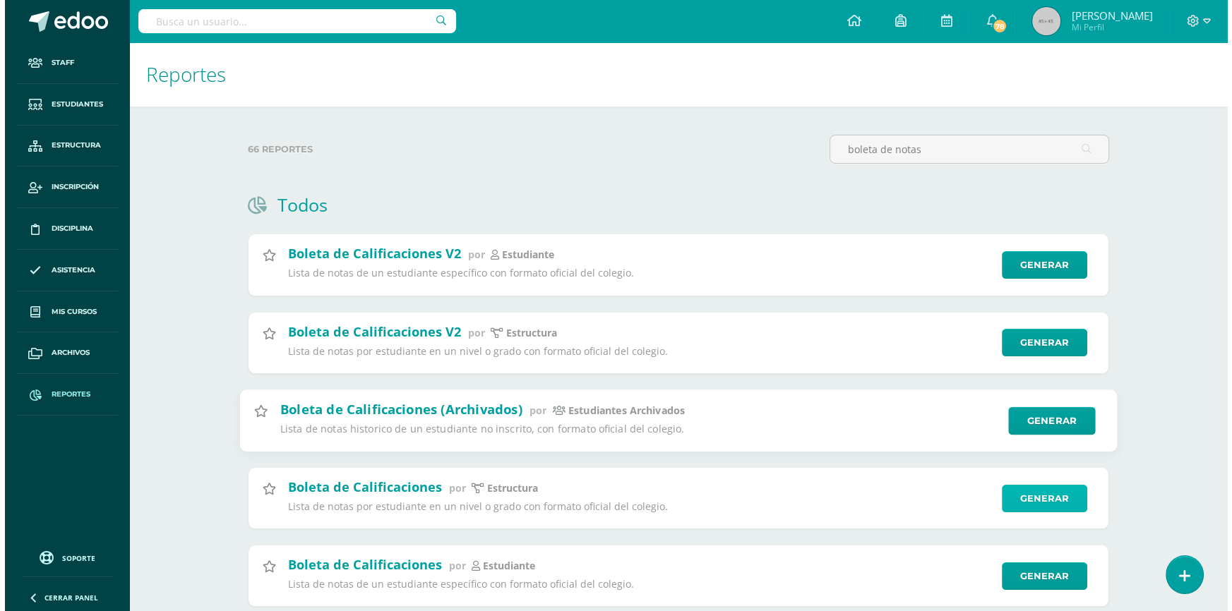
scroll to position [42, 0]
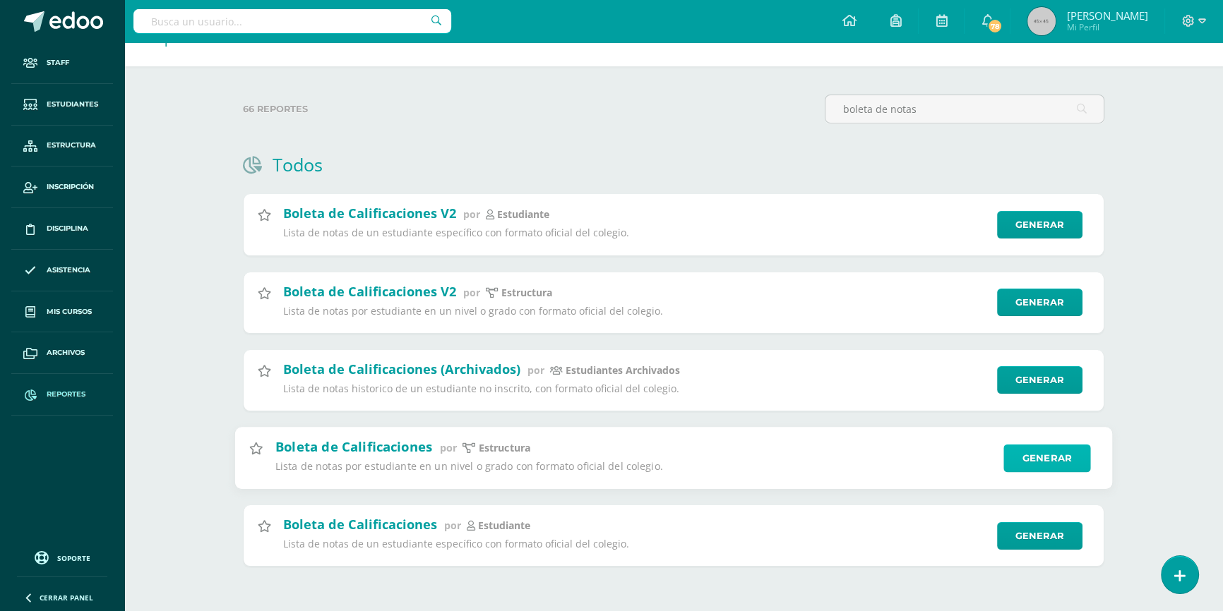
click at [1051, 452] on link "Generar" at bounding box center [1046, 458] width 87 height 28
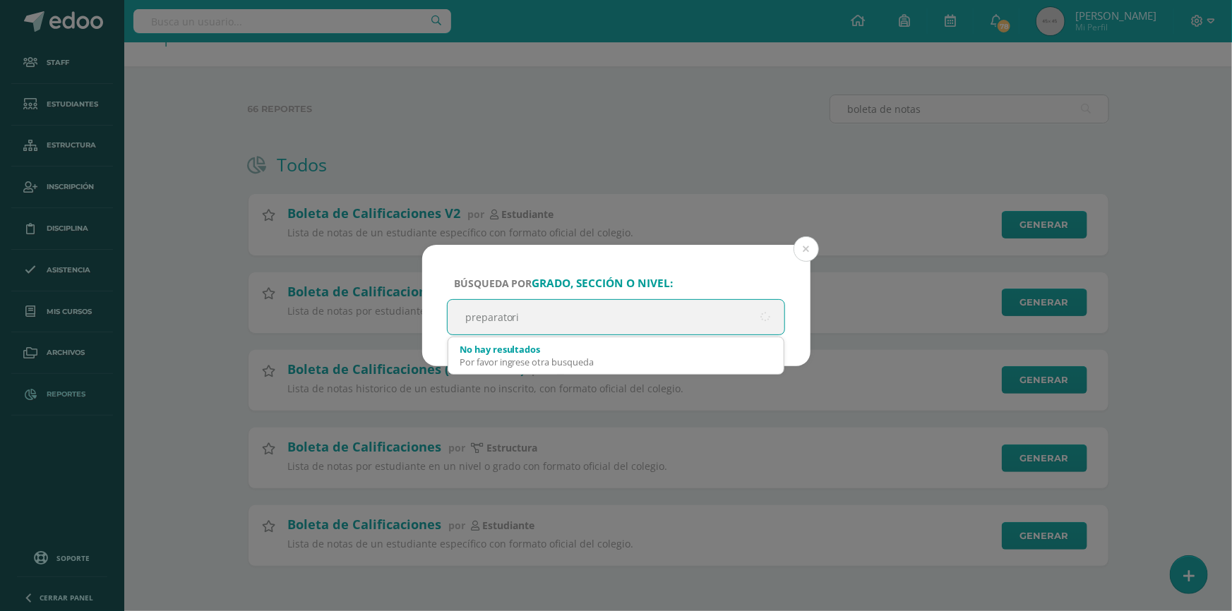
type input "preparatoria"
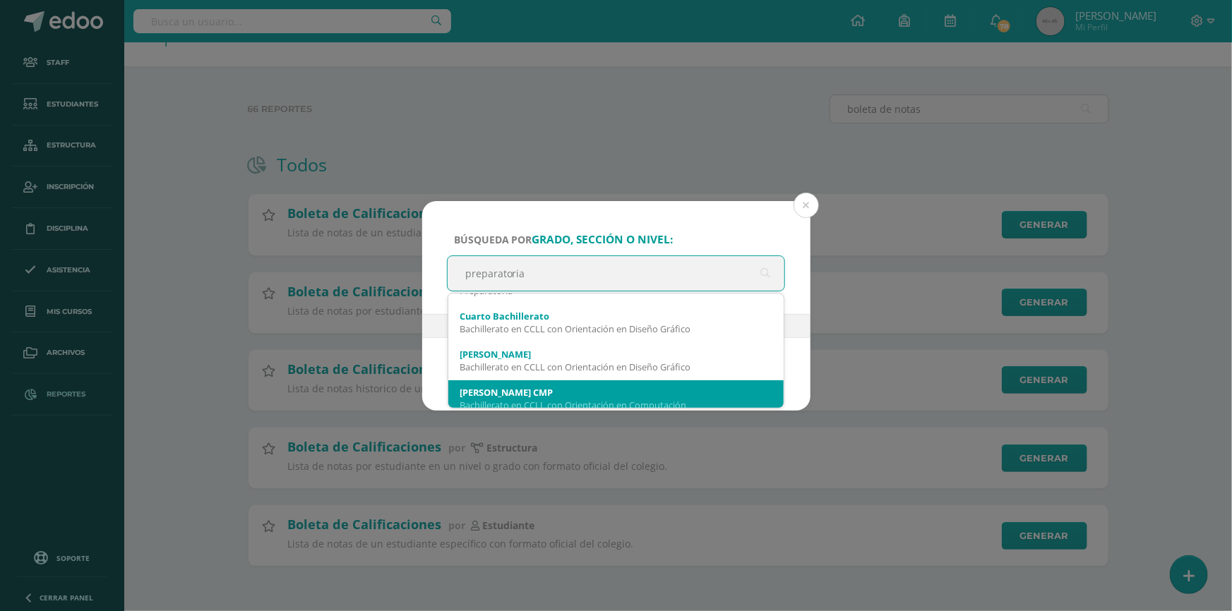
scroll to position [192, 0]
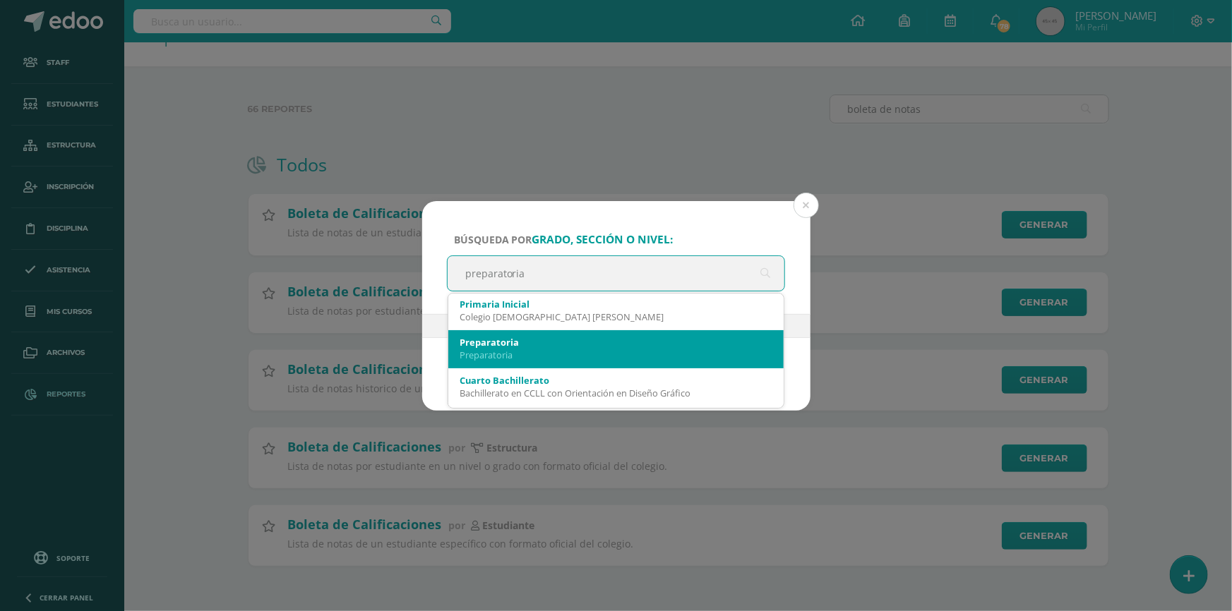
click at [530, 345] on div "Preparatoria" at bounding box center [616, 342] width 313 height 13
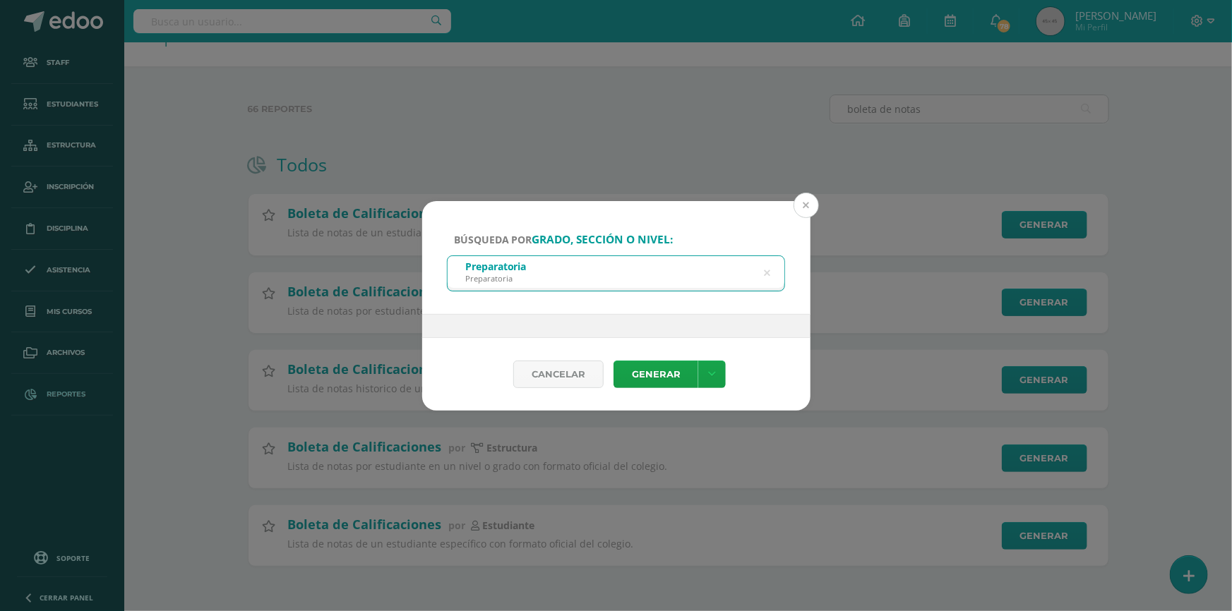
click at [806, 202] on button at bounding box center [806, 205] width 25 height 25
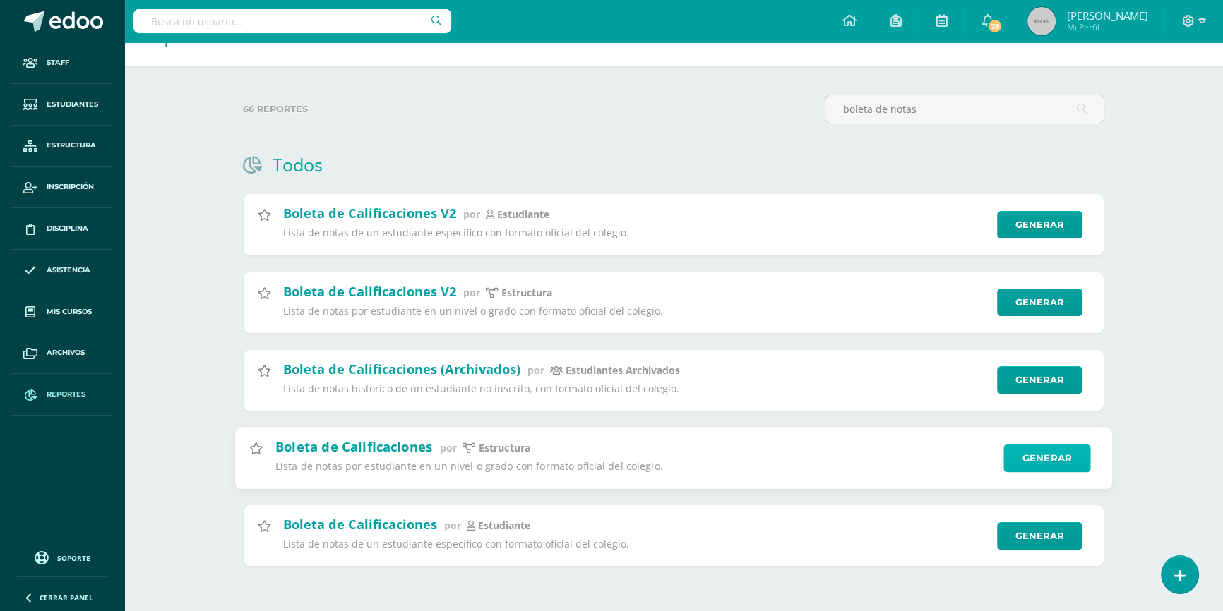
click at [1057, 451] on link "Generar" at bounding box center [1046, 458] width 87 height 28
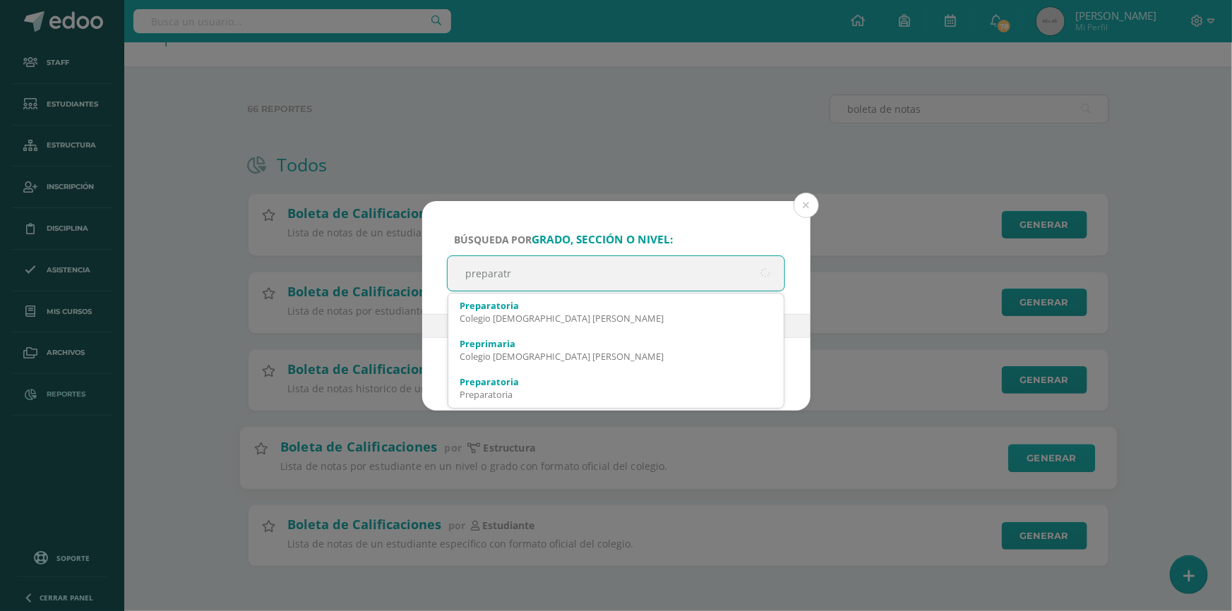
type input "preparatri"
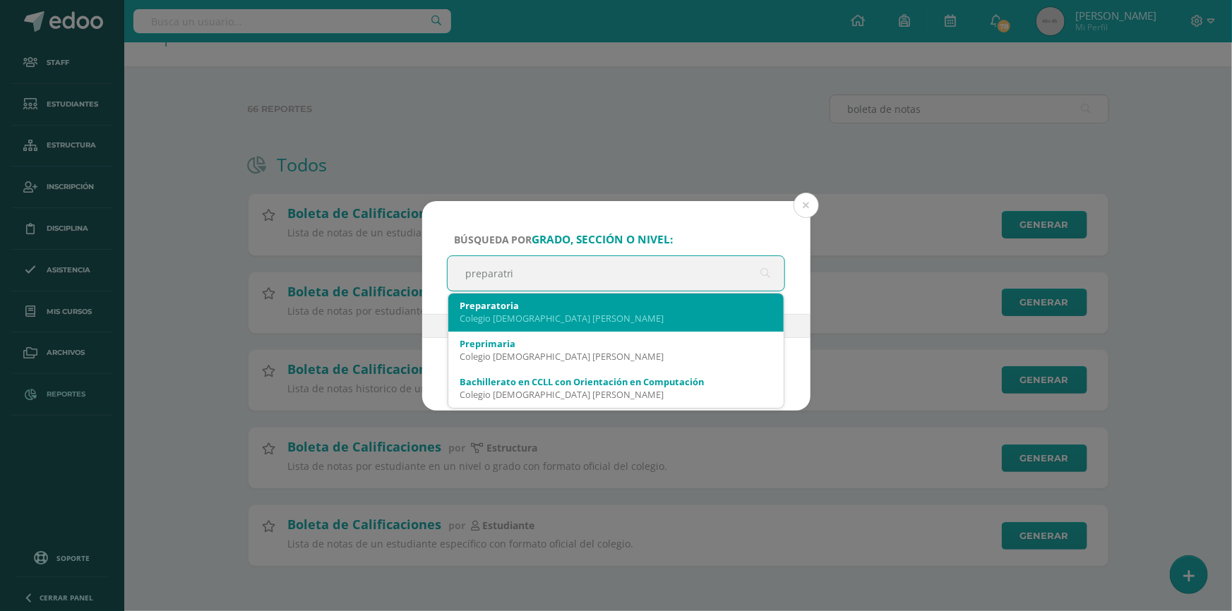
click at [537, 309] on div "Preparatoria" at bounding box center [616, 305] width 313 height 13
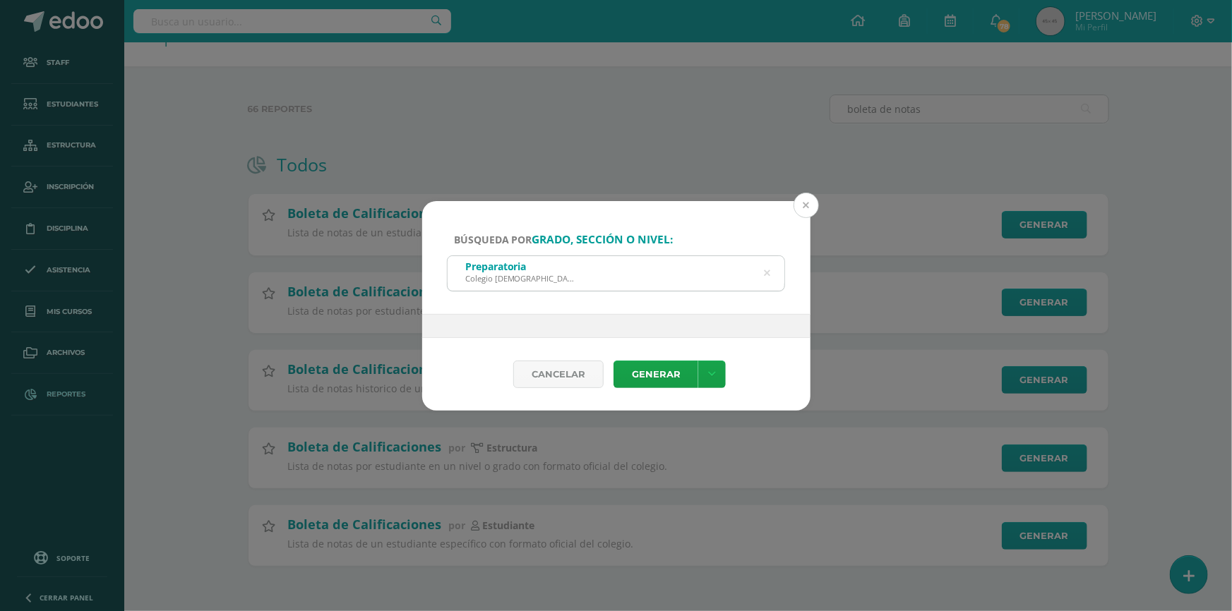
click at [808, 210] on button at bounding box center [806, 205] width 25 height 25
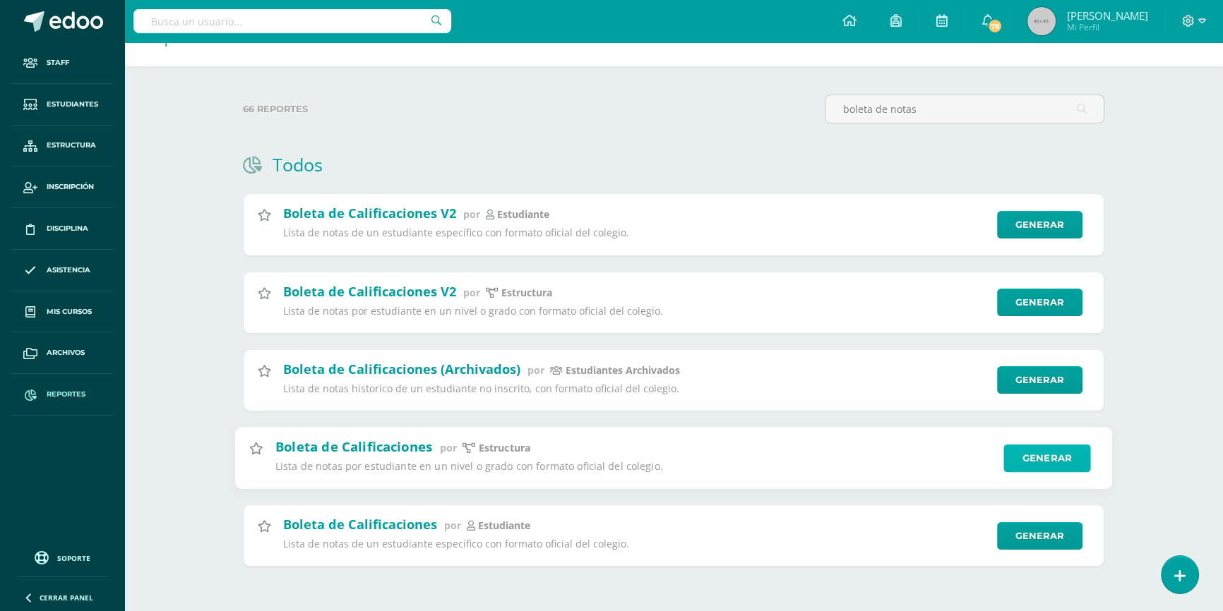
click at [1017, 450] on link "Generar" at bounding box center [1046, 458] width 87 height 28
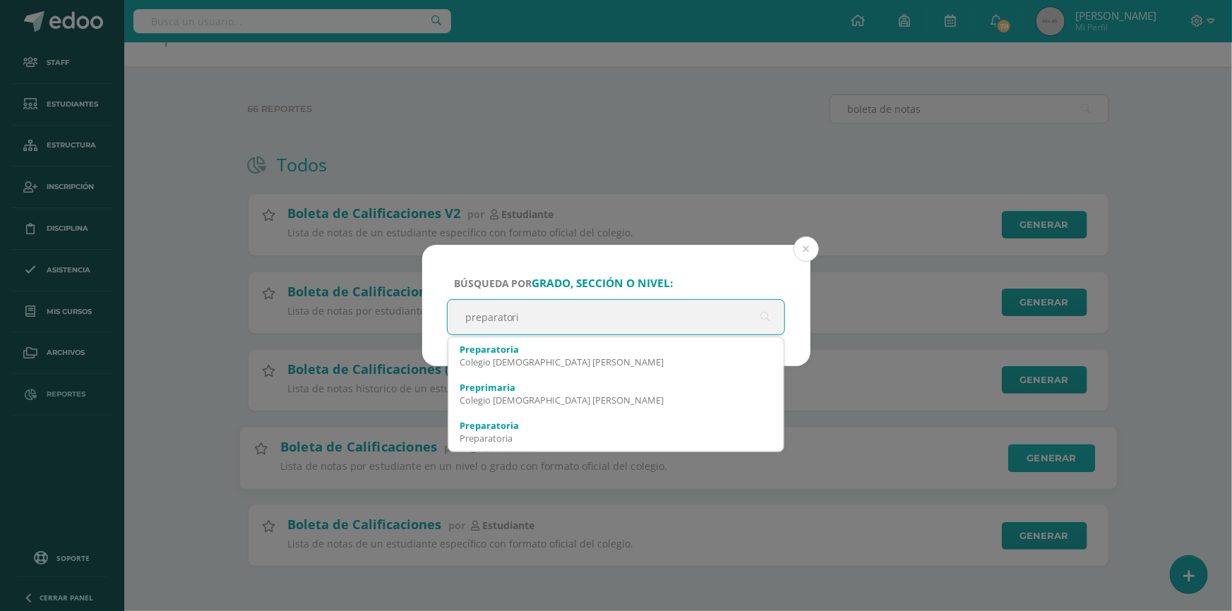
type input "preparatoria"
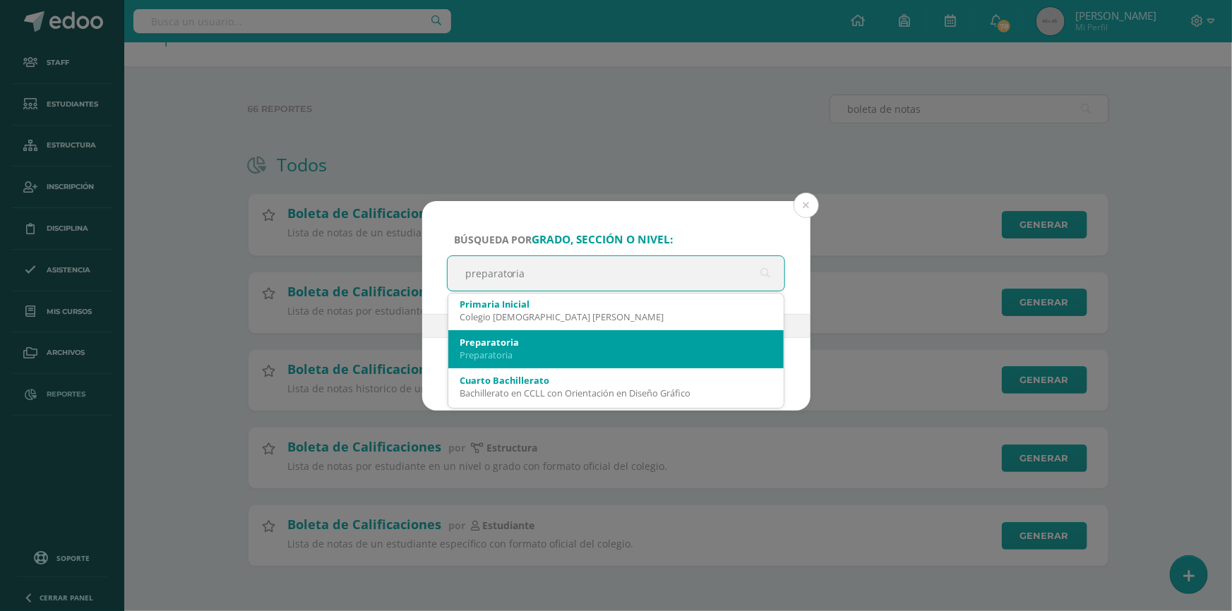
click at [558, 349] on div "Preparatoria" at bounding box center [616, 355] width 313 height 13
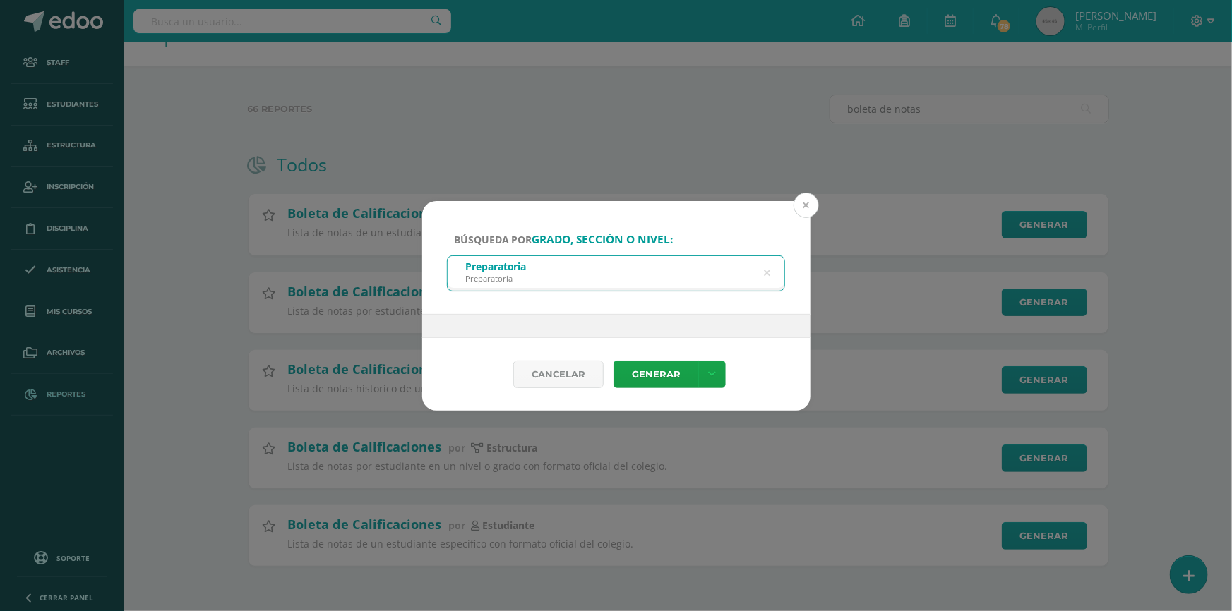
click at [811, 211] on button at bounding box center [806, 205] width 25 height 25
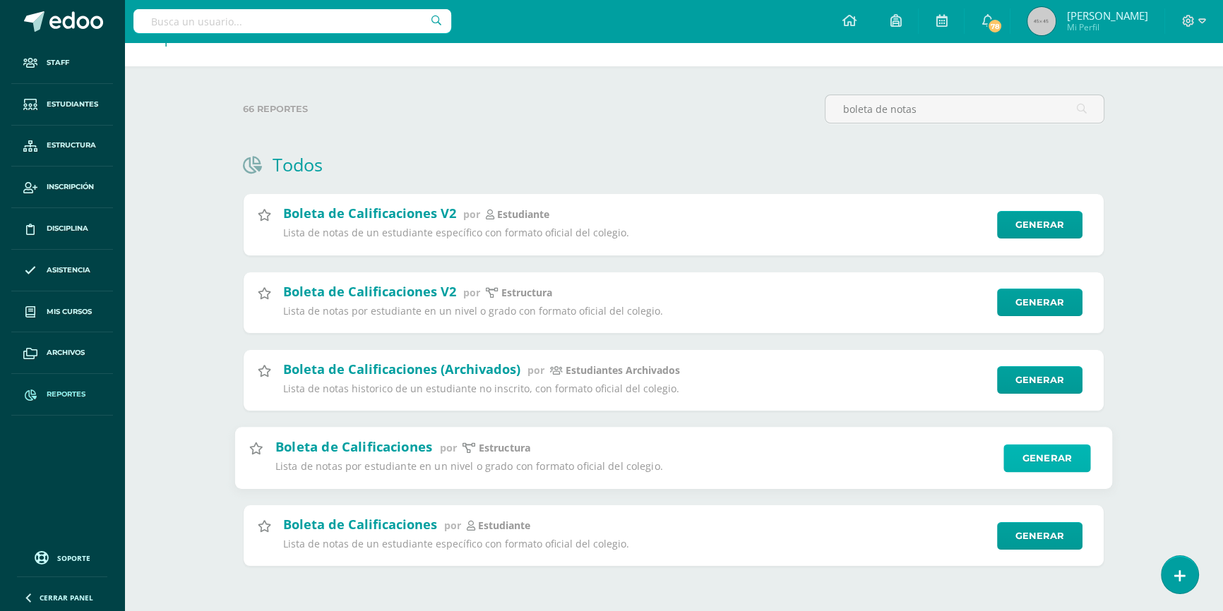
click at [1024, 462] on link "Generar" at bounding box center [1046, 458] width 87 height 28
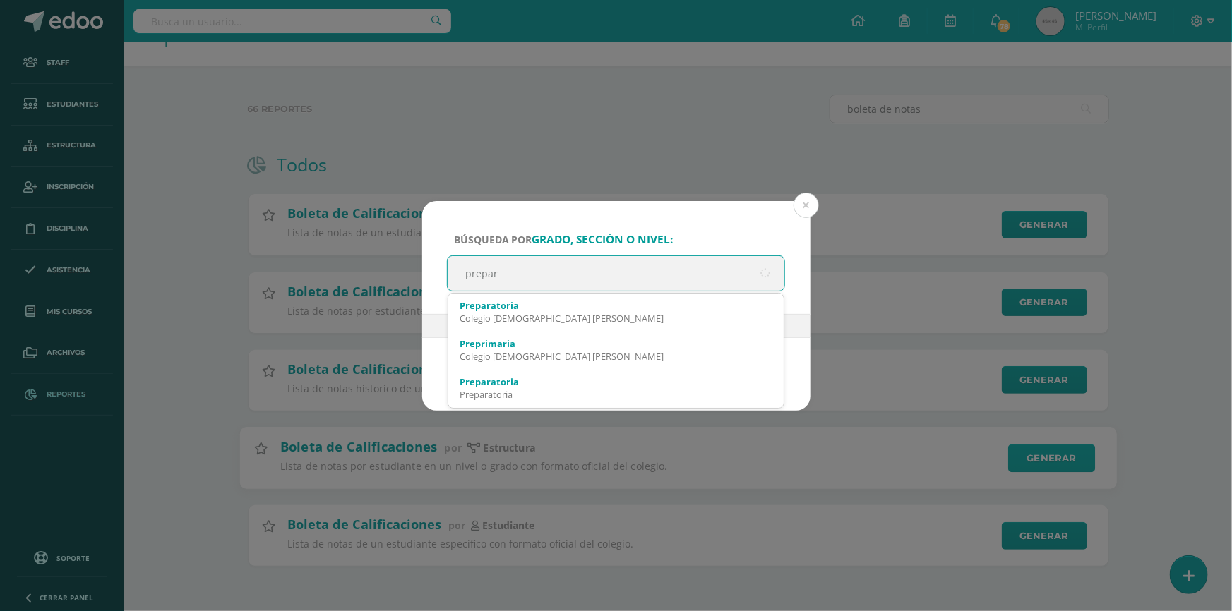
type input "prepara"
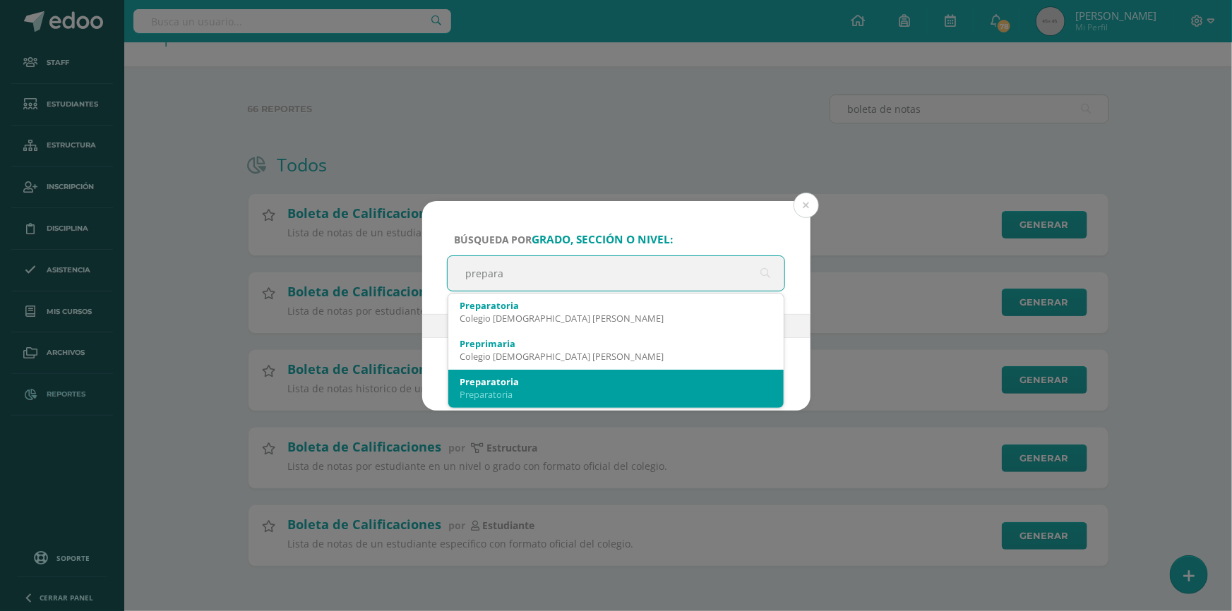
click at [481, 394] on div "Preparatoria" at bounding box center [616, 394] width 313 height 13
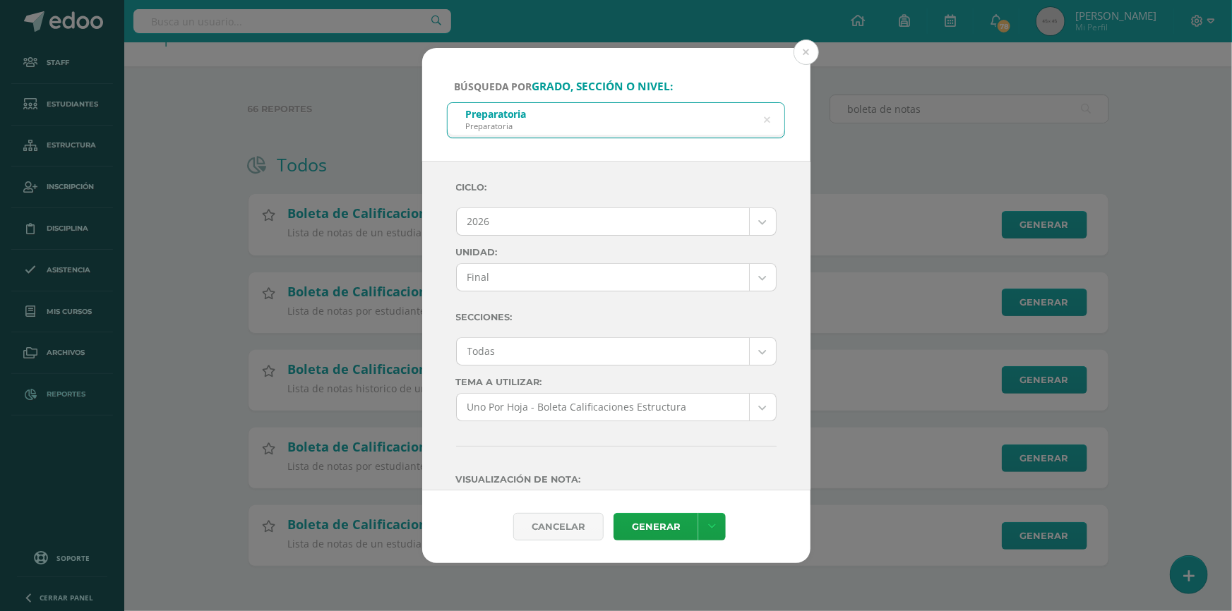
click at [527, 227] on body "Búsqueda por grado, sección o nivel: Preparatoria Preparatoria prepara Ciclo: 2…" at bounding box center [616, 286] width 1232 height 652
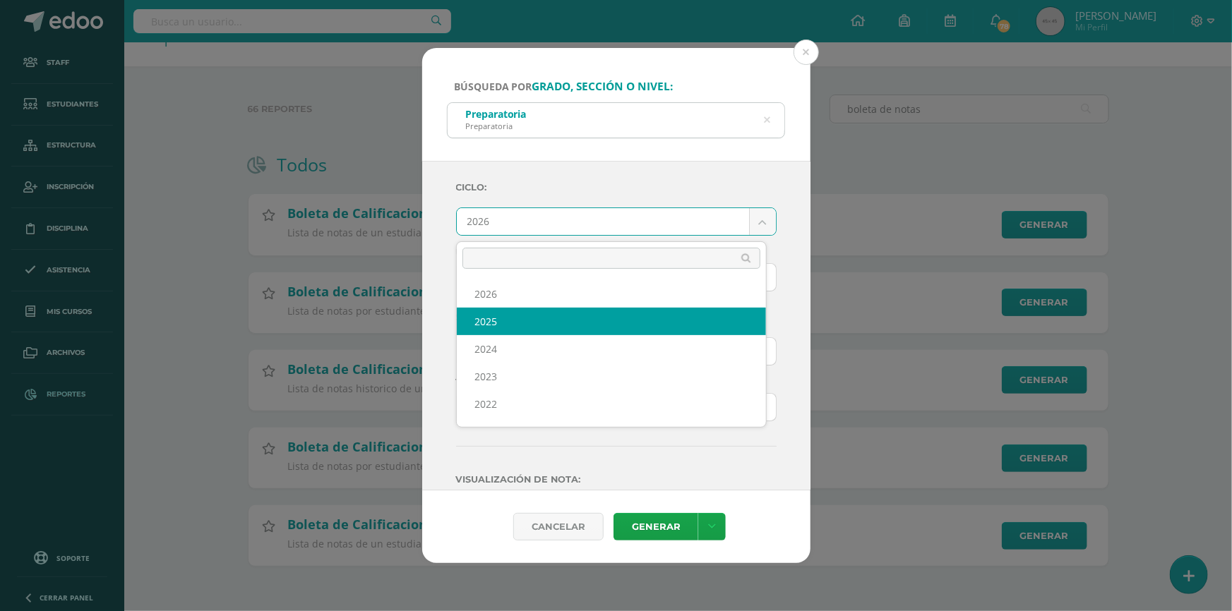
select select "7"
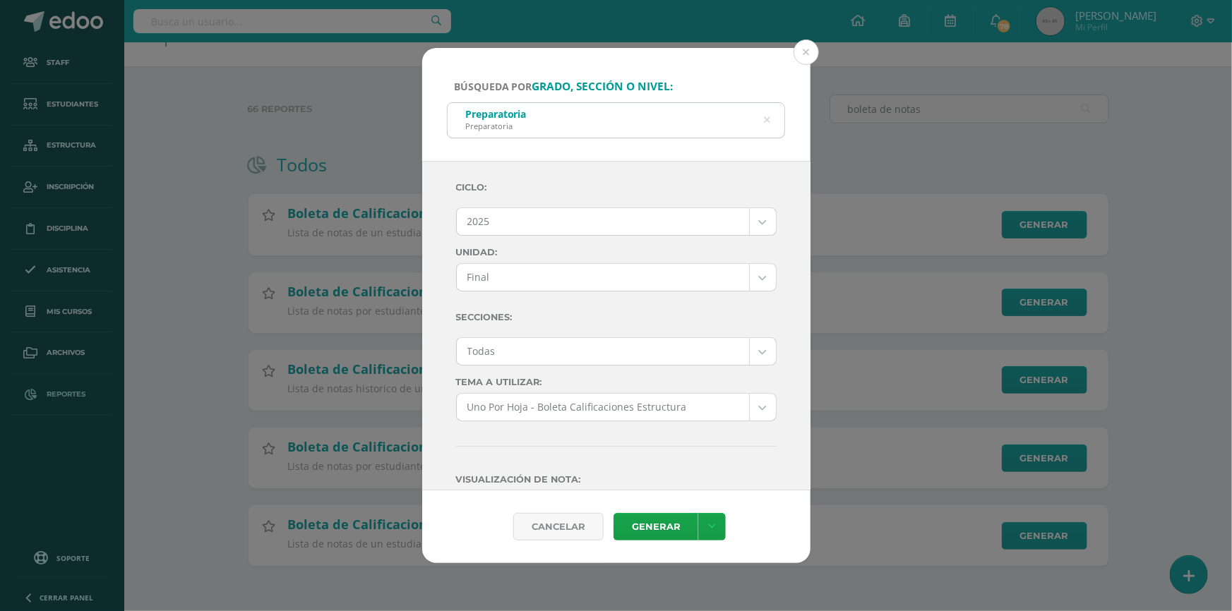
click at [518, 284] on body "Búsqueda por grado, sección o nivel: Preparatoria Preparatoria prepara Ciclo: 2…" at bounding box center [616, 286] width 1232 height 652
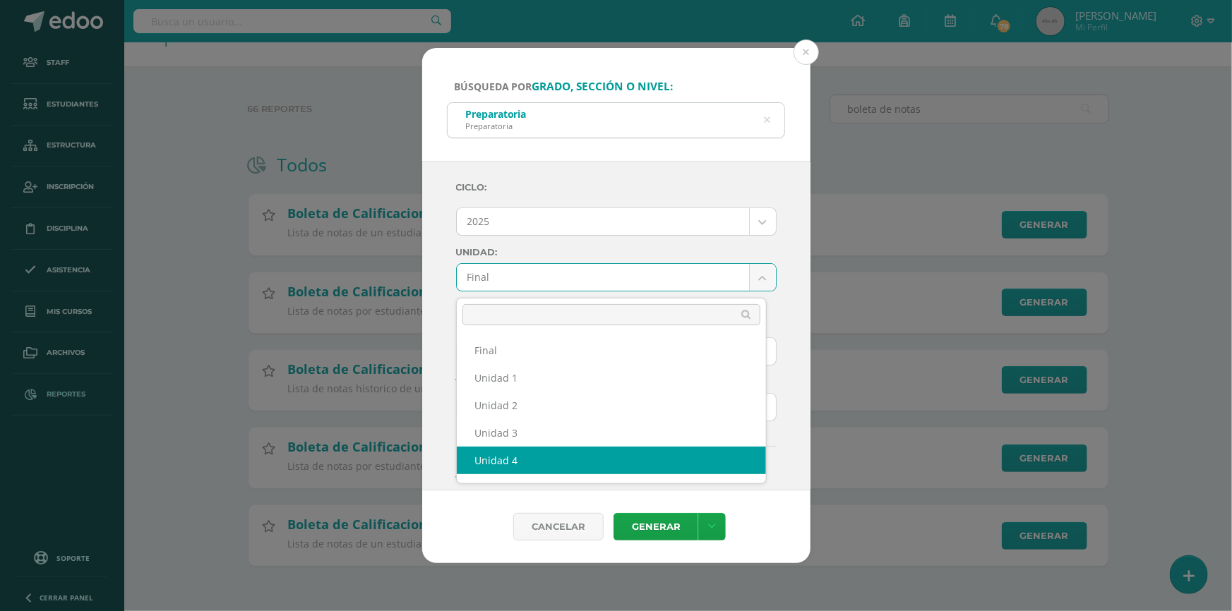
select select "Unidad 4"
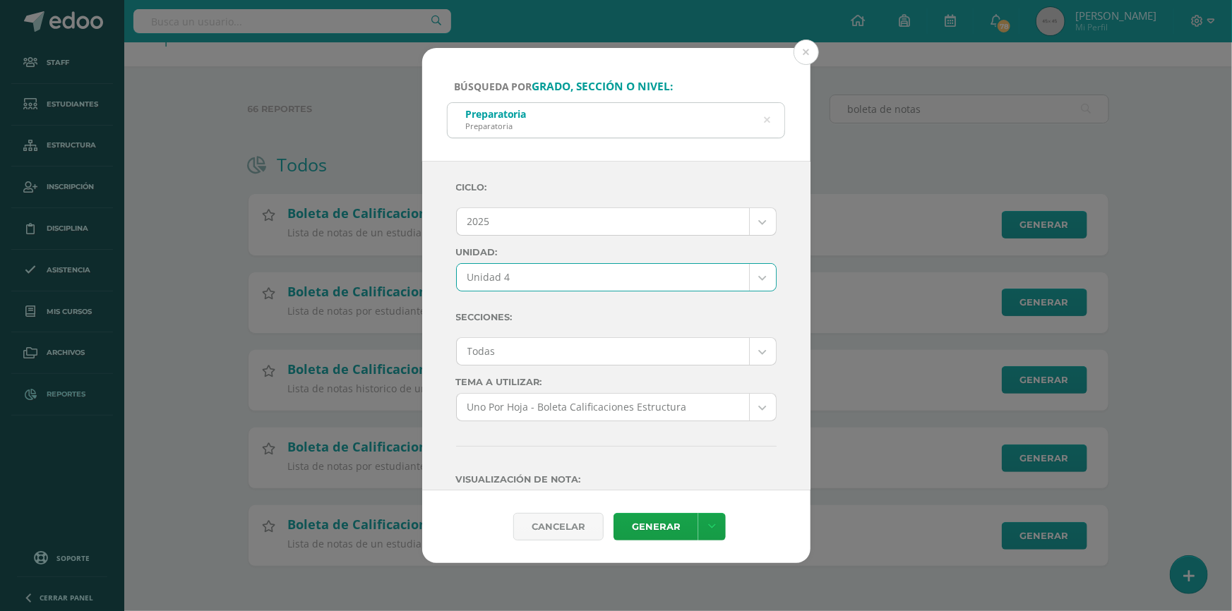
click at [516, 336] on div "Ciclo: 2025 2026 2025 2024 2023 2022 2021 Unidad: Unidad 4 Final Unidad 1 Unida…" at bounding box center [616, 451] width 321 height 556
click at [515, 357] on body "Búsqueda por grado, sección o nivel: Preparatoria Preparatoria prepara Ciclo: 2…" at bounding box center [616, 286] width 1232 height 652
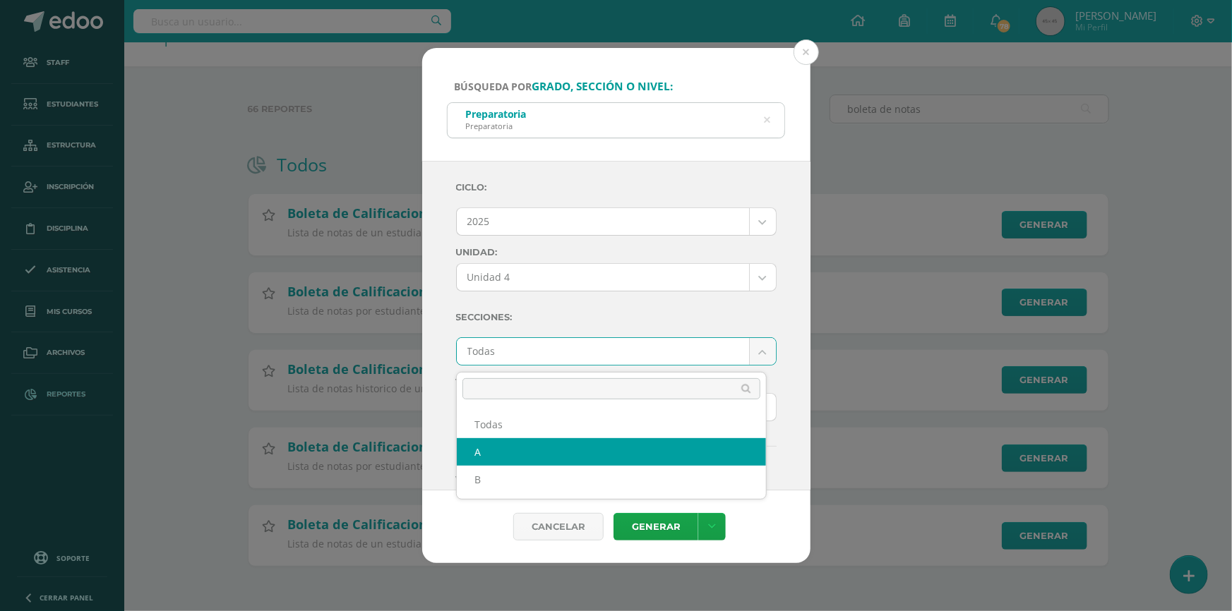
select select "A"
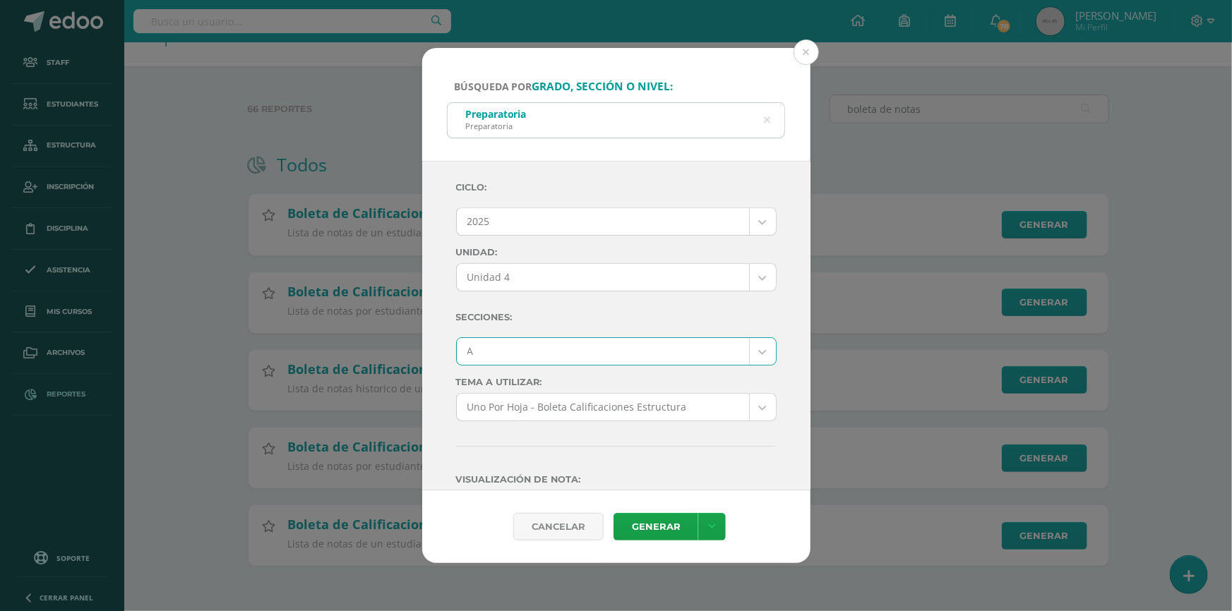
scroll to position [128, 0]
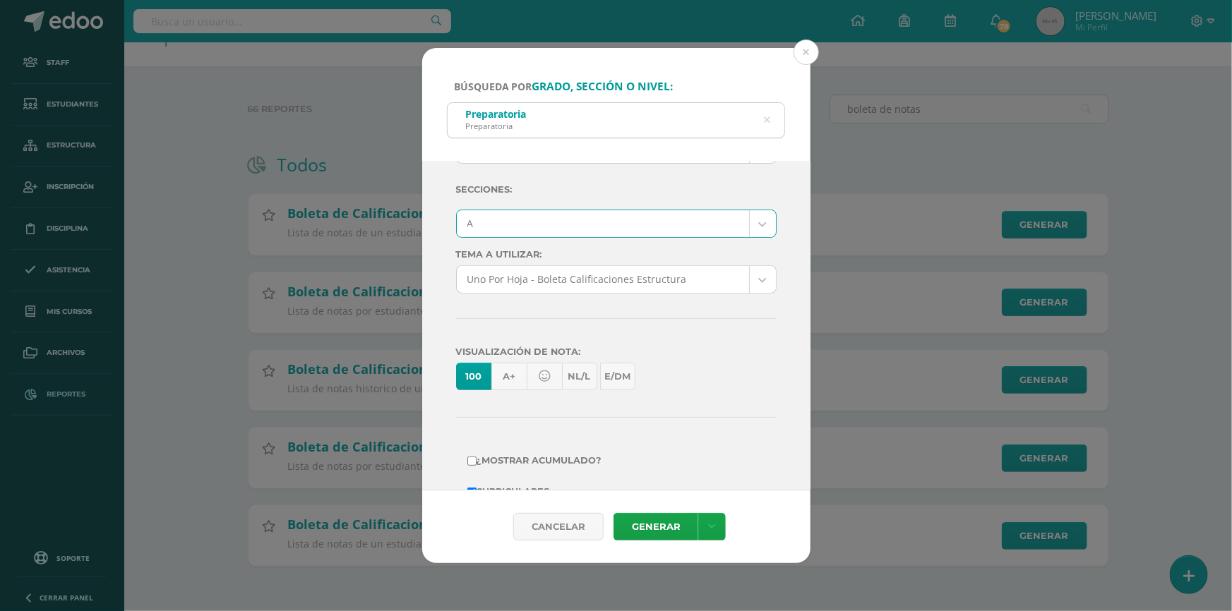
click at [591, 284] on body "Búsqueda por grado, sección o nivel: Preparatoria Preparatoria prepara Ciclo: 2…" at bounding box center [616, 286] width 1232 height 652
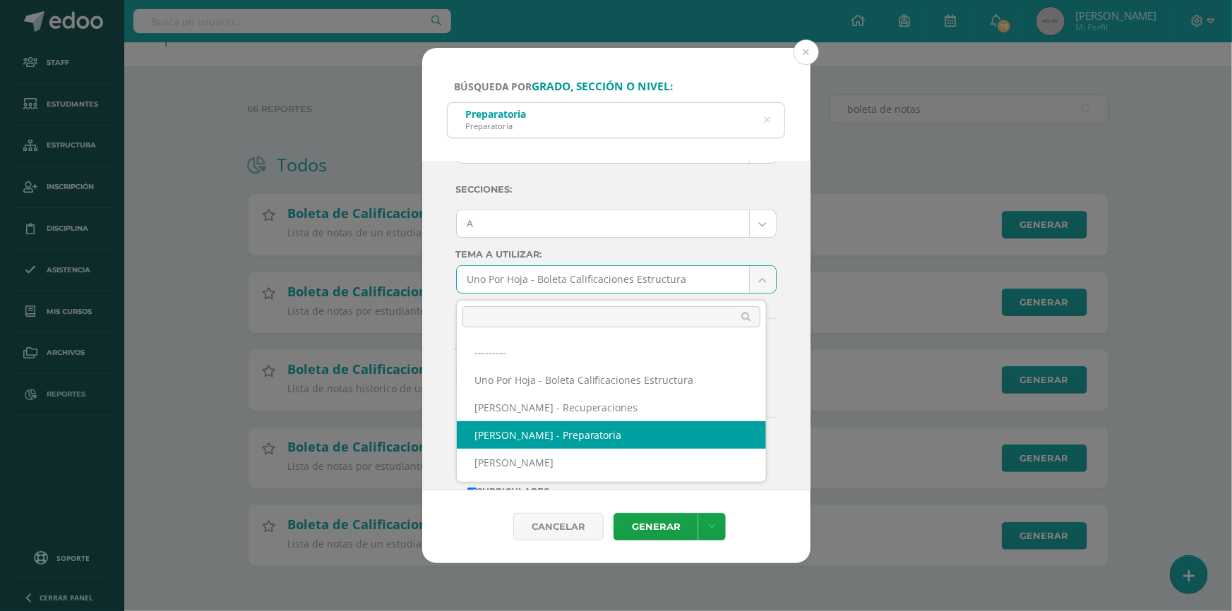
select select "56"
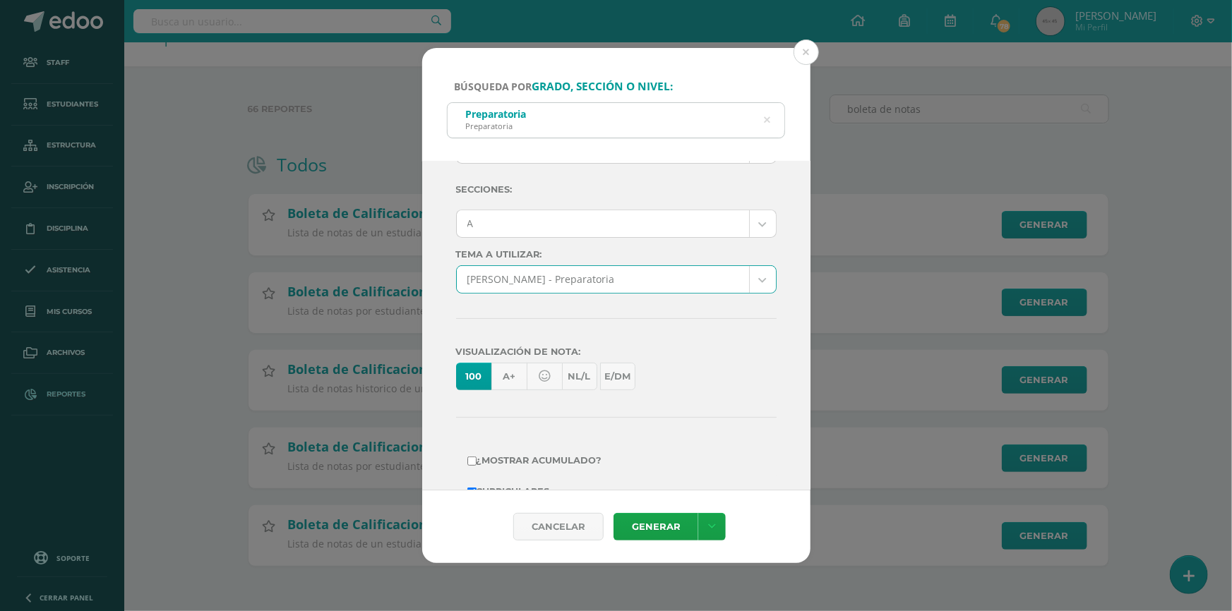
scroll to position [263, 0]
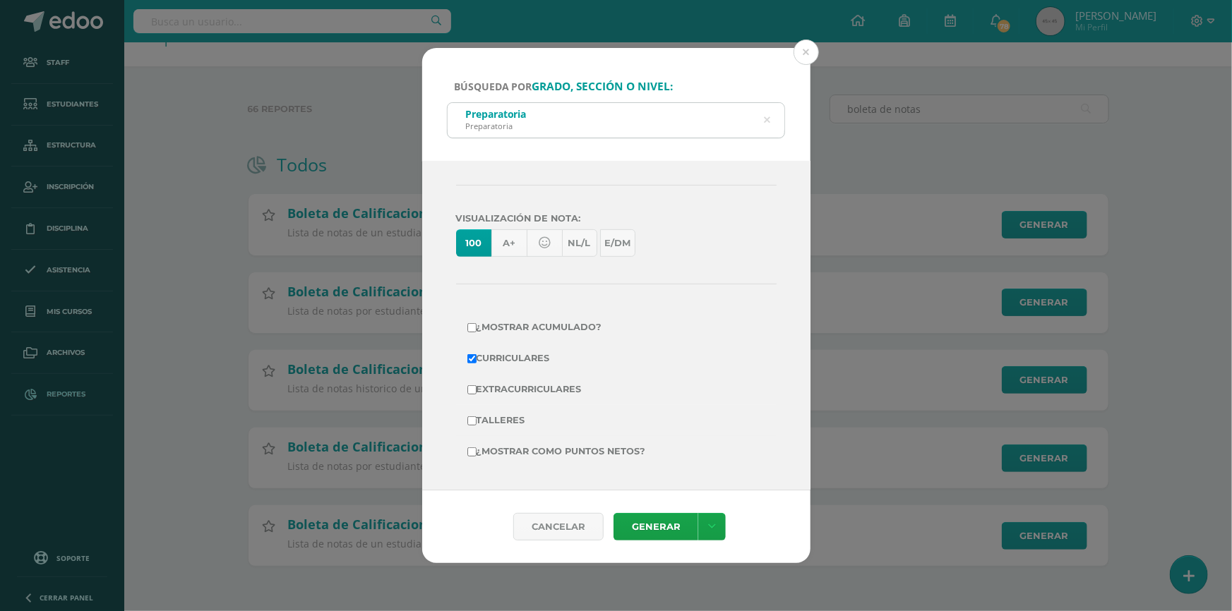
click at [523, 384] on label "Extracurriculares" at bounding box center [616, 390] width 298 height 20
click at [477, 385] on input "Extracurriculares" at bounding box center [471, 389] width 9 height 9
checkbox input "true"
click at [593, 448] on label "¿Mostrar como puntos netos?" at bounding box center [616, 452] width 298 height 20
click at [477, 448] on input "¿Mostrar como puntos netos?" at bounding box center [471, 452] width 9 height 9
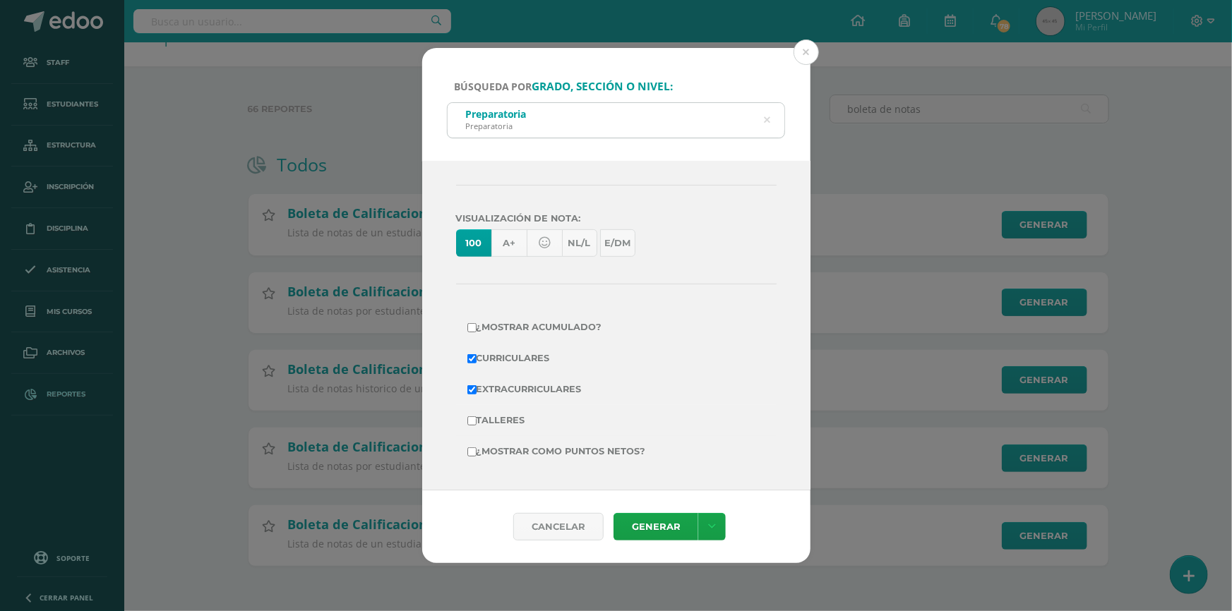
checkbox input "true"
click at [675, 525] on link "Generar" at bounding box center [656, 527] width 85 height 28
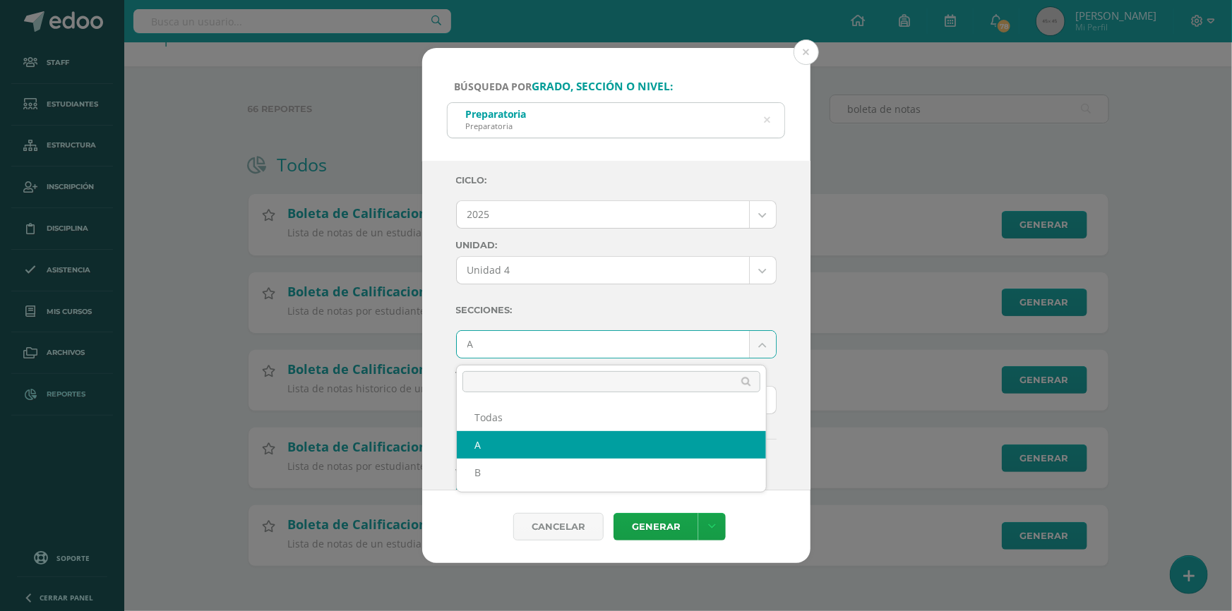
click at [599, 335] on body "Búsqueda por grado, sección o nivel: Preparatoria Preparatoria prepara Ciclo: 2…" at bounding box center [616, 286] width 1232 height 652
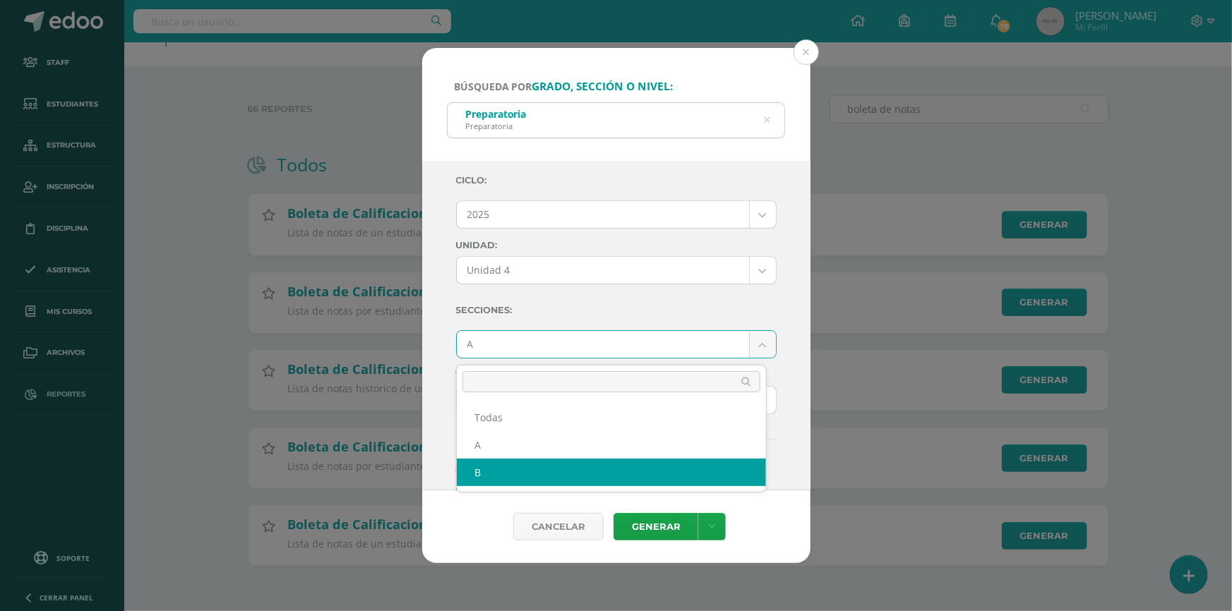
select select "B"
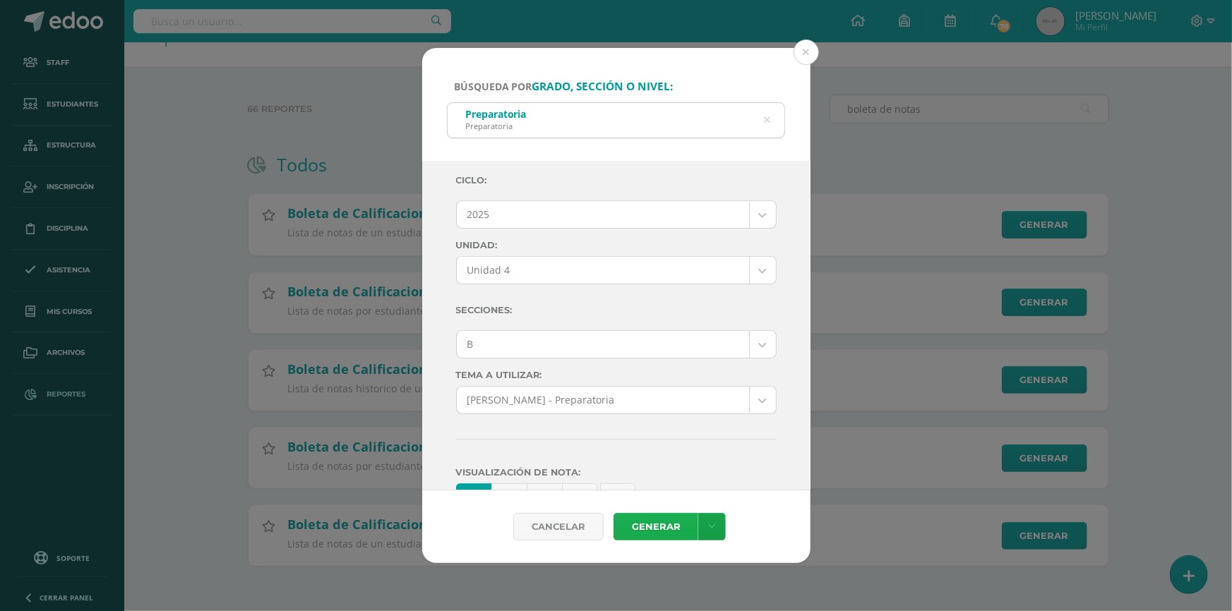
click at [662, 522] on link "Generar" at bounding box center [656, 527] width 85 height 28
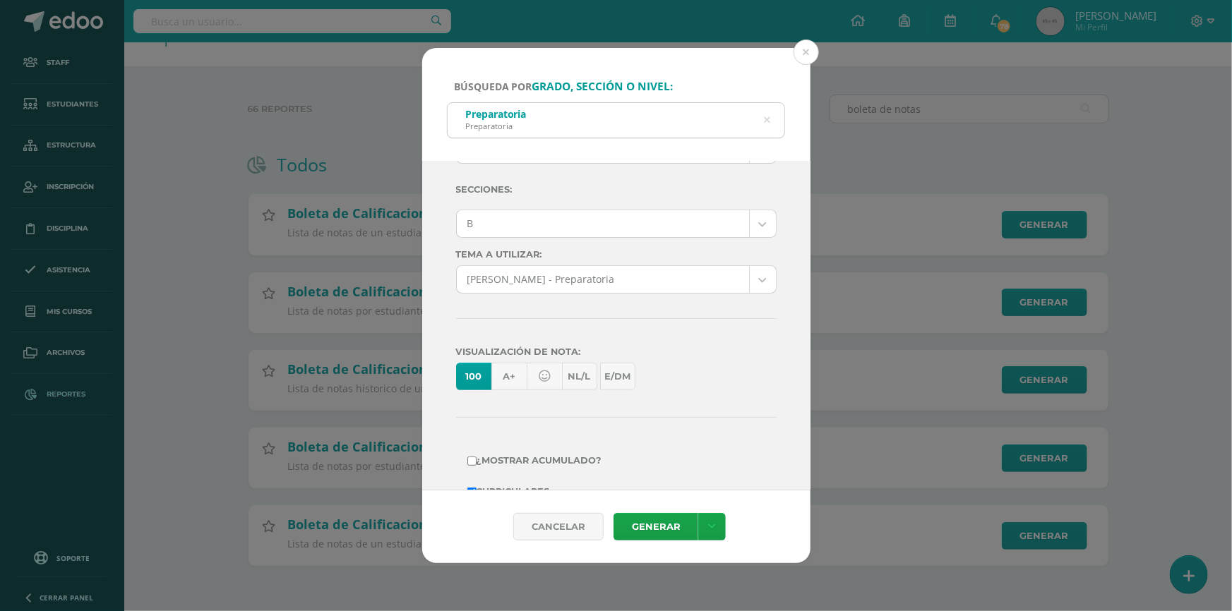
scroll to position [256, 0]
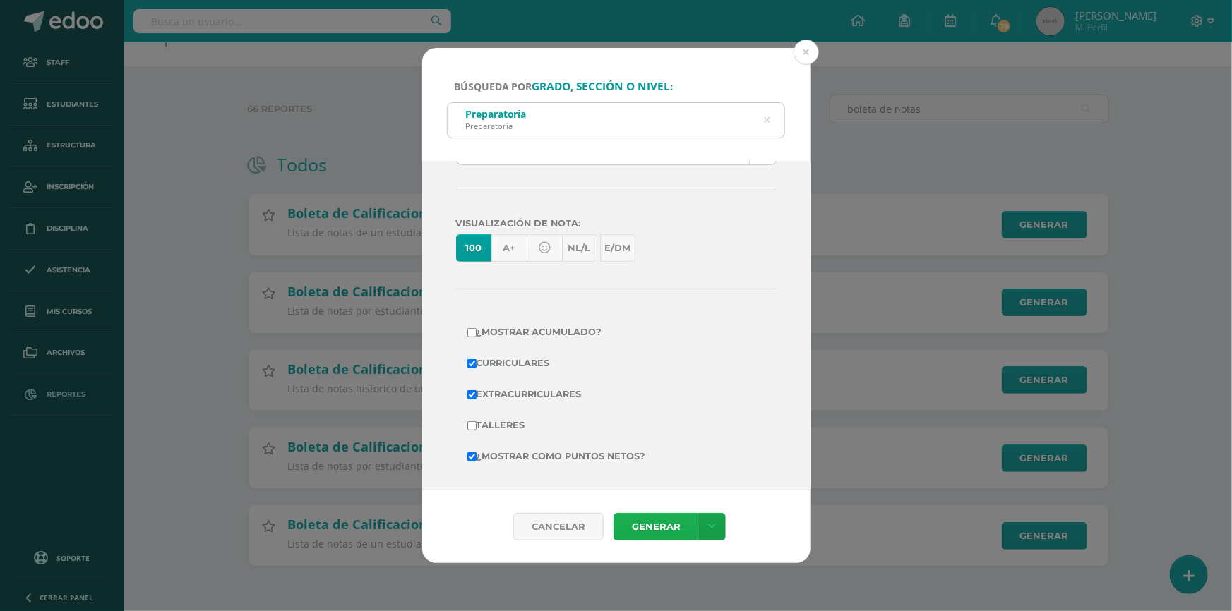
click at [658, 525] on link "Generar" at bounding box center [656, 527] width 85 height 28
